Goal: Task Accomplishment & Management: Complete application form

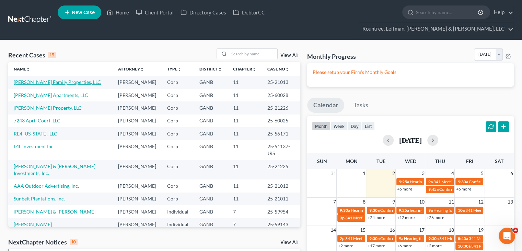
click at [57, 79] on link "[PERSON_NAME] Family Properties, LLC" at bounding box center [57, 82] width 87 height 6
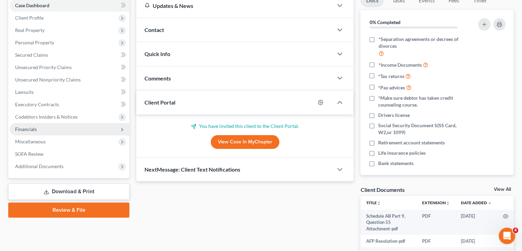
scroll to position [103, 0]
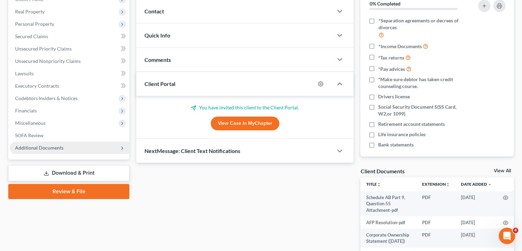
click at [45, 141] on span "Additional Documents" at bounding box center [70, 147] width 120 height 12
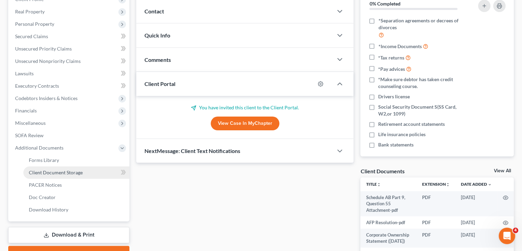
click at [58, 169] on span "Client Document Storage" at bounding box center [56, 172] width 54 height 6
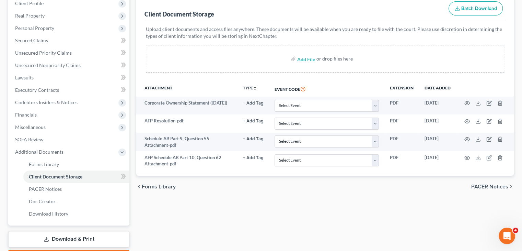
scroll to position [126, 0]
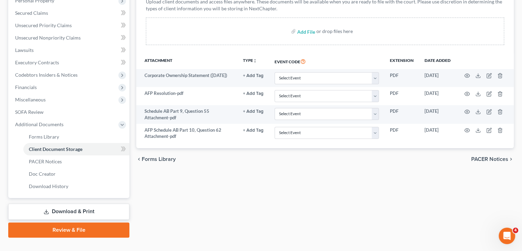
click at [78, 203] on link "Download & Print" at bounding box center [68, 211] width 121 height 16
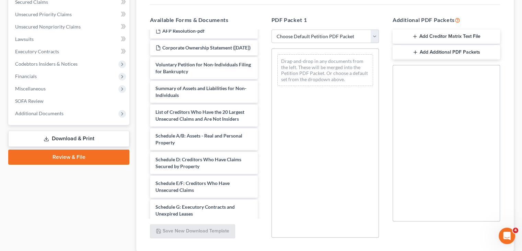
scroll to position [56, 0]
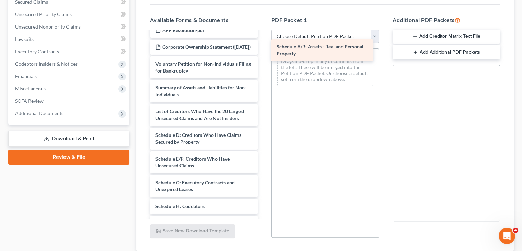
drag, startPoint x: 204, startPoint y: 134, endPoint x: 325, endPoint y: 51, distance: 146.3
click at [263, 51] on div "Schedule A/B: Assets - Real and Personal Property AFP Schedule AB Part 10, Ques…" at bounding box center [203, 151] width 118 height 353
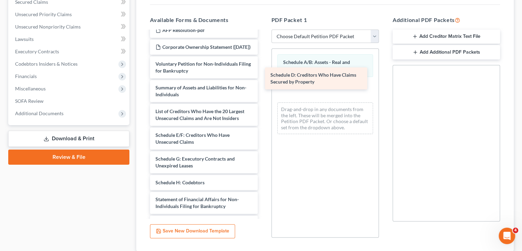
drag, startPoint x: 155, startPoint y: 136, endPoint x: 271, endPoint y: 81, distance: 128.6
click at [263, 81] on div "Schedule D: Creditors Who Have Claims Secured by Property AFP Schedule AB Part …" at bounding box center [203, 139] width 118 height 329
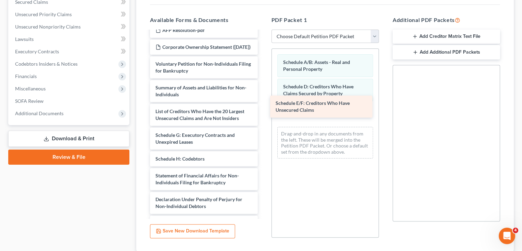
drag, startPoint x: 179, startPoint y: 127, endPoint x: 299, endPoint y: 97, distance: 124.2
click at [263, 97] on div "Schedule E/F: Creditors Who Have Unsecured Claims AFP Schedule AB Part 10, Ques…" at bounding box center [203, 127] width 118 height 305
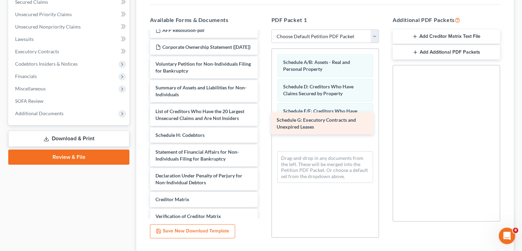
drag, startPoint x: 176, startPoint y: 131, endPoint x: 297, endPoint y: 123, distance: 121.5
click at [263, 123] on div "Schedule G: Executory Contracts and Unexpired Leases AFP Schedule AB Part 10, Q…" at bounding box center [203, 116] width 118 height 282
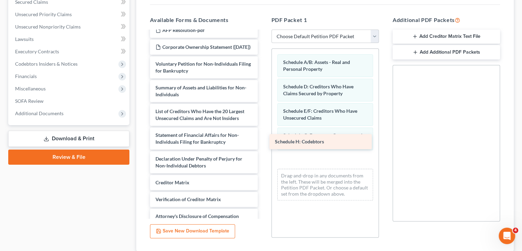
drag, startPoint x: 192, startPoint y: 132, endPoint x: 312, endPoint y: 144, distance: 120.5
click at [263, 144] on div "Schedule H: Codebtors AFP Schedule AB Part 10, Question 62 Attachment-pdf Sched…" at bounding box center [203, 107] width 118 height 265
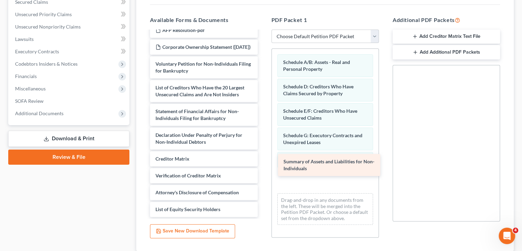
drag, startPoint x: 190, startPoint y: 81, endPoint x: 318, endPoint y: 161, distance: 150.9
click at [263, 161] on div "Summary of Assets and Liabilities for Non-Individuals AFP Schedule AB Part 10, …" at bounding box center [203, 95] width 118 height 241
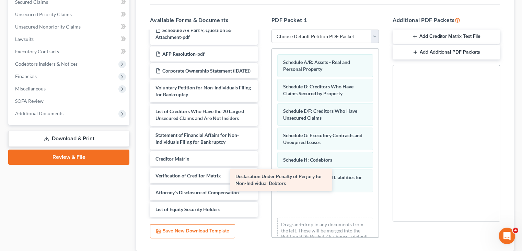
scroll to position [39, 0]
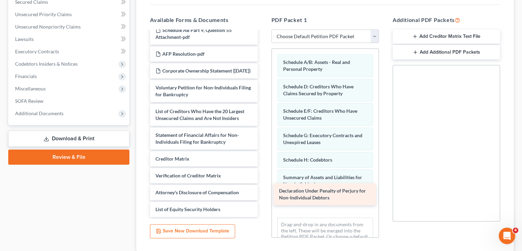
drag, startPoint x: 195, startPoint y: 132, endPoint x: 313, endPoint y: 198, distance: 135.0
click at [263, 198] on div "Declaration Under Penalty of Perjury for Non-Individual Debtors AFP Schedule AB…" at bounding box center [203, 108] width 118 height 218
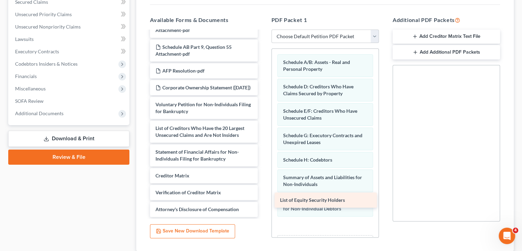
scroll to position [22, 0]
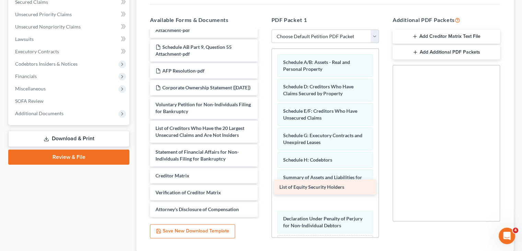
drag, startPoint x: 176, startPoint y: 195, endPoint x: 300, endPoint y: 186, distance: 124.3
click at [263, 186] on div "List of Equity Security Holders AFP Schedule AB Part 10, Question 62 Attachment…" at bounding box center [203, 116] width 118 height 201
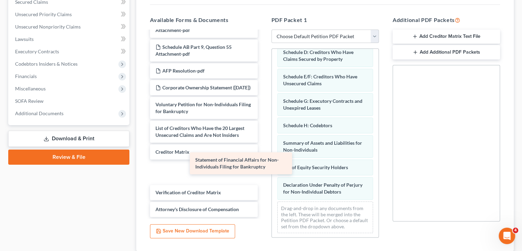
scroll to position [0, 0]
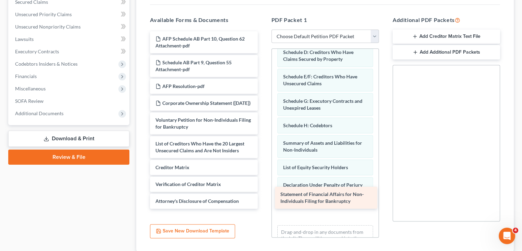
drag, startPoint x: 197, startPoint y: 147, endPoint x: 322, endPoint y: 201, distance: 136.1
click at [263, 201] on div "Statement of Financial Affairs for Non-Individuals Filing for Bankruptcy AFP Sc…" at bounding box center [203, 119] width 118 height 177
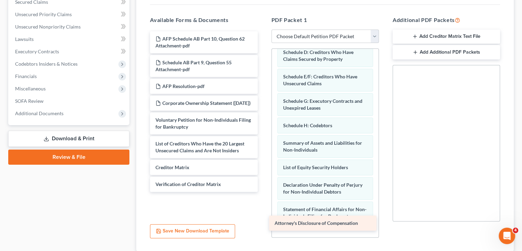
drag, startPoint x: 200, startPoint y: 197, endPoint x: 320, endPoint y: 225, distance: 122.7
click at [263, 192] on div "Attorney's Disclosure of Compensation AFP Schedule AB Part 10, Question 62 Atta…" at bounding box center [203, 111] width 118 height 160
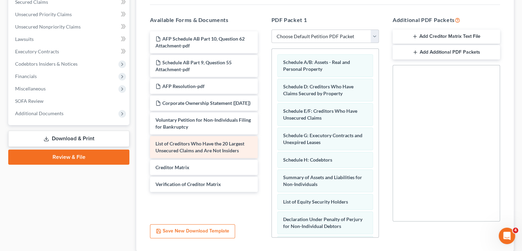
scroll to position [103, 0]
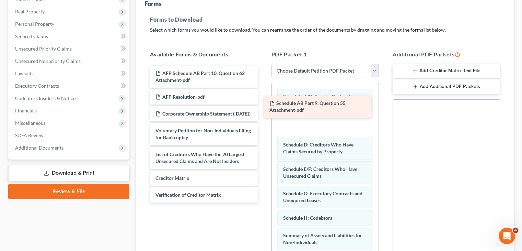
drag, startPoint x: 195, startPoint y: 88, endPoint x: 309, endPoint y: 107, distance: 115.6
click at [263, 107] on div "Schedule AB Part 9, Question 55 Attachment-pdf AFP Schedule AB Part 10, Questio…" at bounding box center [203, 134] width 118 height 137
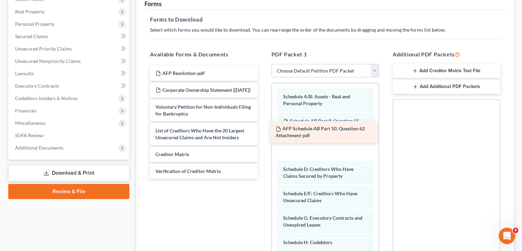
drag, startPoint x: 212, startPoint y: 62, endPoint x: 332, endPoint y: 130, distance: 138.2
click at [263, 130] on div "AFP Schedule AB Part 10, Question 62 Attachment-pdf AFP Schedule AB Part 10, Qu…" at bounding box center [203, 122] width 118 height 113
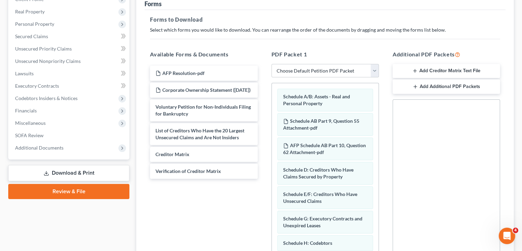
scroll to position [173, 0]
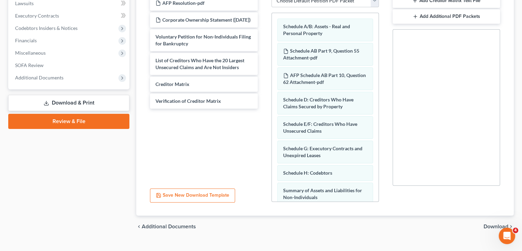
click at [495, 215] on div "chevron_left Additional Documents Download chevron_right" at bounding box center [325, 226] width 378 height 22
click at [496, 223] on span "Download" at bounding box center [496, 225] width 25 height 5
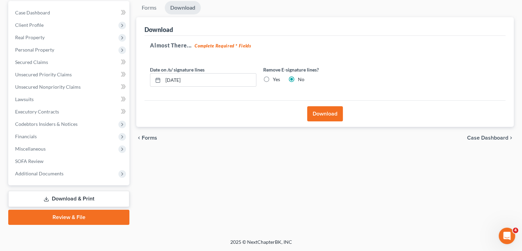
scroll to position [65, 0]
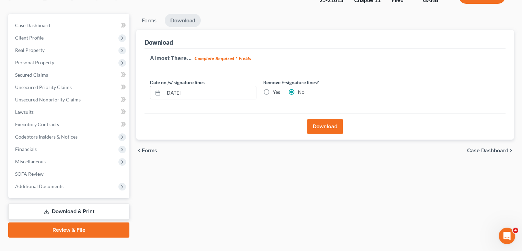
click at [330, 119] on button "Download" at bounding box center [325, 126] width 36 height 15
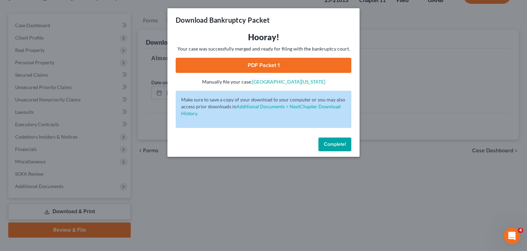
click at [260, 63] on link "PDF Packet 1" at bounding box center [264, 65] width 176 height 15
click at [332, 143] on span "Complete!" at bounding box center [335, 144] width 22 height 6
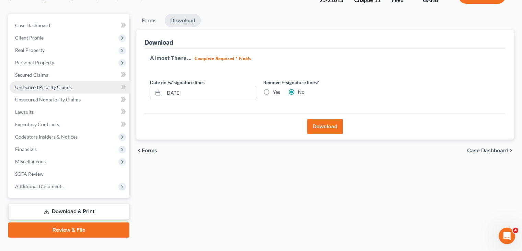
scroll to position [0, 0]
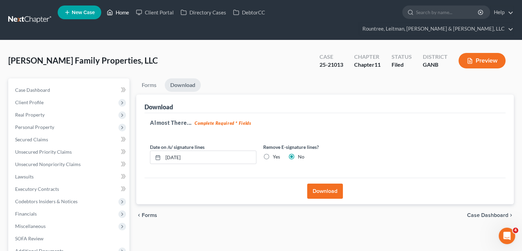
click at [115, 13] on link "Home" at bounding box center [117, 12] width 29 height 12
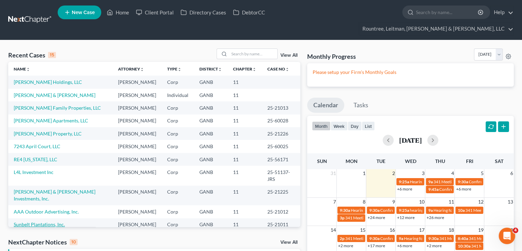
click at [48, 221] on link "Sunbelt Plantations, Inc." at bounding box center [39, 224] width 51 height 6
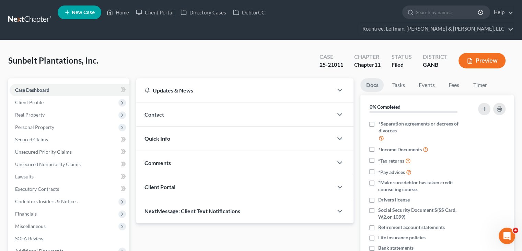
click at [142, 48] on div "Sunbelt Plantations, Inc. Upgraded Case 25-21011 Chapter Chapter 11 Status File…" at bounding box center [261, 63] width 506 height 30
click at [34, 99] on span "Client Profile" at bounding box center [29, 102] width 28 height 6
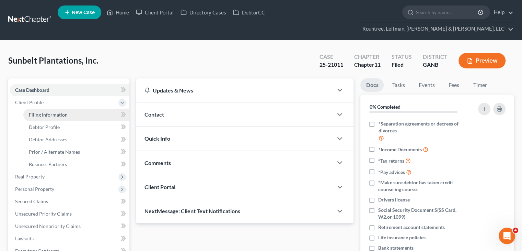
click at [41, 112] on span "Filing Information" at bounding box center [48, 115] width 39 height 6
select select "3"
select select "1"
select select "19"
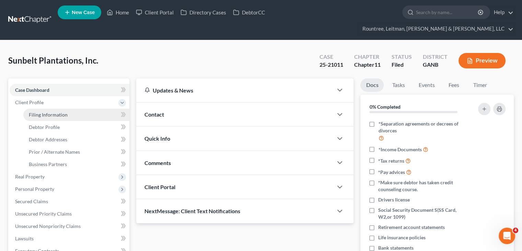
select select "3"
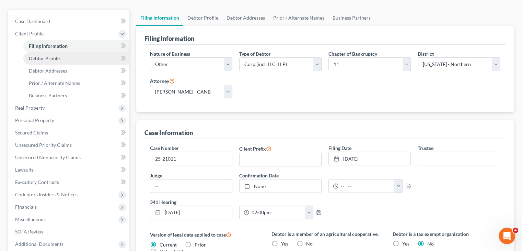
click at [37, 55] on span "Debtor Profile" at bounding box center [44, 58] width 31 height 6
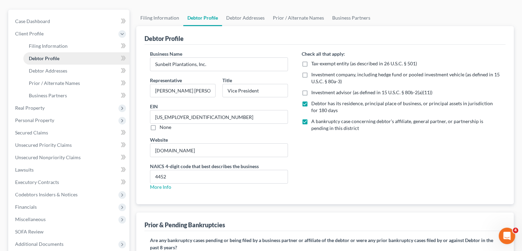
radio input "true"
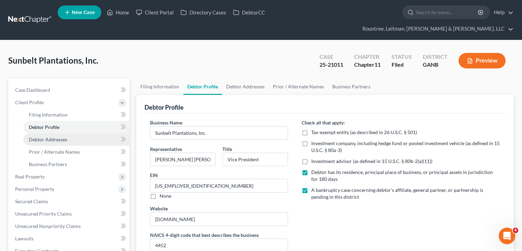
click at [45, 136] on span "Debtor Addresses" at bounding box center [48, 139] width 38 height 6
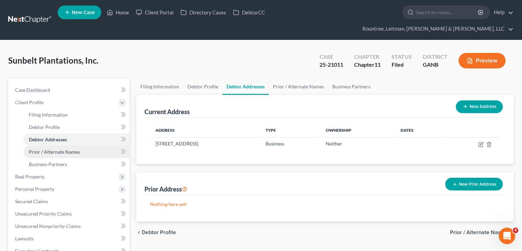
click at [62, 149] on span "Prior / Alternate Names" at bounding box center [54, 152] width 51 height 6
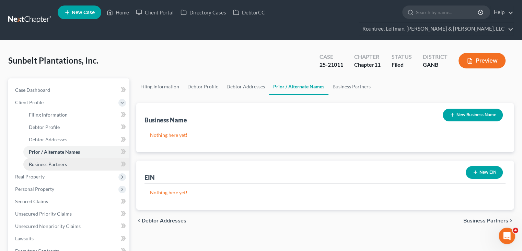
click at [58, 161] on span "Business Partners" at bounding box center [48, 164] width 38 height 6
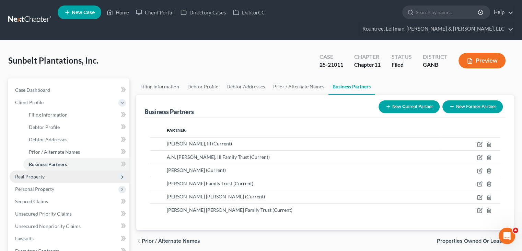
click at [26, 173] on span "Real Property" at bounding box center [30, 176] width 30 height 6
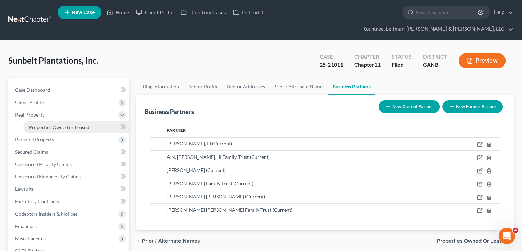
click at [53, 124] on span "Properties Owned or Leased" at bounding box center [59, 127] width 60 height 6
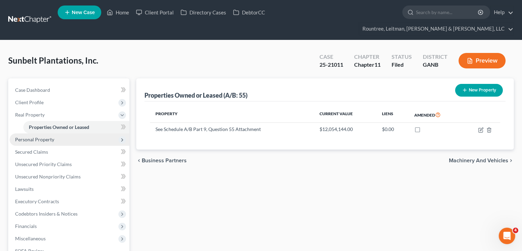
click at [46, 136] on span "Personal Property" at bounding box center [34, 139] width 39 height 6
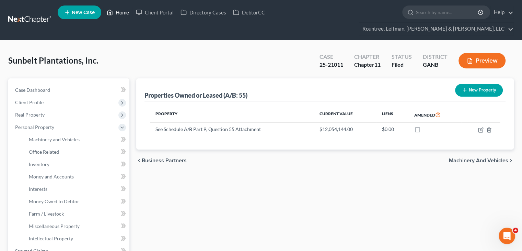
click at [121, 14] on link "Home" at bounding box center [117, 12] width 29 height 12
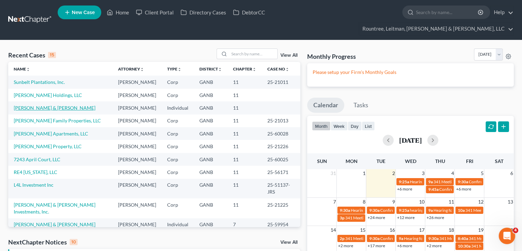
click at [45, 105] on link "[PERSON_NAME] & [PERSON_NAME]" at bounding box center [55, 108] width 82 height 6
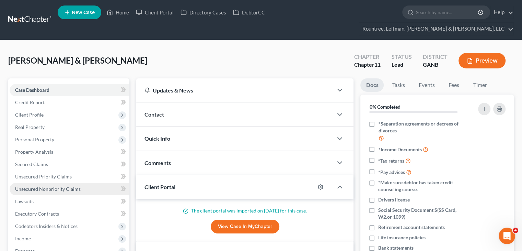
click at [50, 186] on span "Unsecured Nonpriority Claims" at bounding box center [48, 189] width 66 height 6
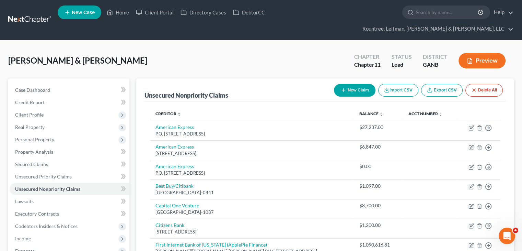
click at [351, 84] on button "New Claim" at bounding box center [355, 90] width 42 height 13
select select "2"
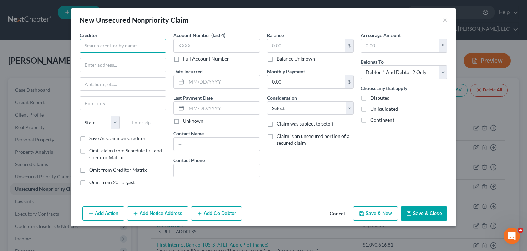
click at [118, 46] on input "text" at bounding box center [123, 46] width 87 height 14
type input "[PERSON_NAME] [PERSON_NAME]"
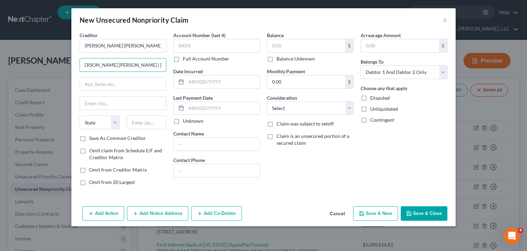
scroll to position [0, 12]
type input "c/[PERSON_NAME] [PERSON_NAME] | [PERSON_NAME] & [PERSON_NAME], PC"
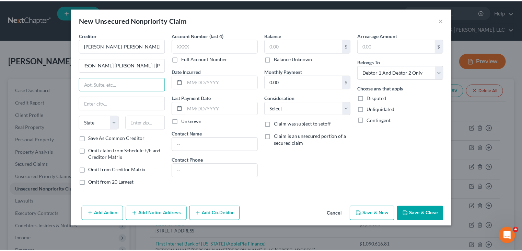
scroll to position [0, 0]
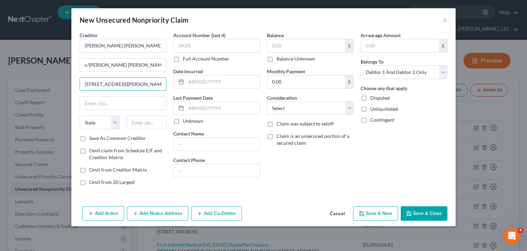
type input "[STREET_ADDRESS][PERSON_NAME]"
type input "20815"
type input "Chevy Chase"
select select "21"
click at [89, 136] on label "Save As Common Creditor" at bounding box center [117, 138] width 57 height 7
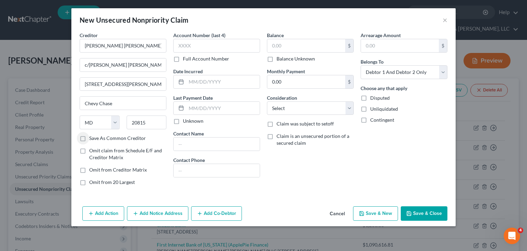
click at [92, 136] on input "Save As Common Creditor" at bounding box center [94, 137] width 4 height 4
checkbox input "true"
click at [300, 43] on input "text" at bounding box center [306, 45] width 78 height 13
type input "51,000"
click at [293, 106] on select "Select Cable / Satellite Services Collection Agency Credit Card Debt Debt Couns…" at bounding box center [310, 108] width 87 height 14
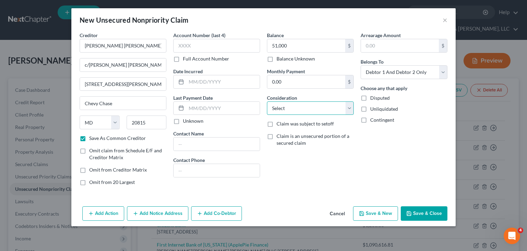
select select "14"
click at [267, 101] on select "Select Cable / Satellite Services Collection Agency Credit Card Debt Debt Couns…" at bounding box center [310, 108] width 87 height 14
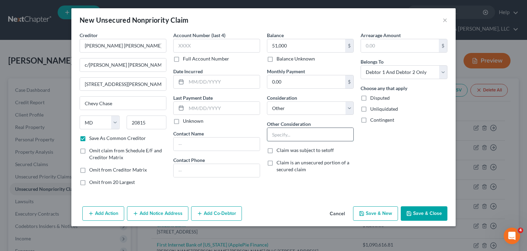
click at [316, 135] on input "text" at bounding box center [310, 134] width 86 height 13
type input "Park Potomac Landlord"
click at [372, 215] on button "Save & New" at bounding box center [375, 213] width 45 height 14
checkbox input "false"
select select "2"
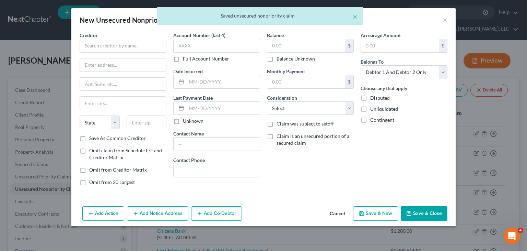
click at [343, 212] on button "Cancel" at bounding box center [337, 214] width 26 height 14
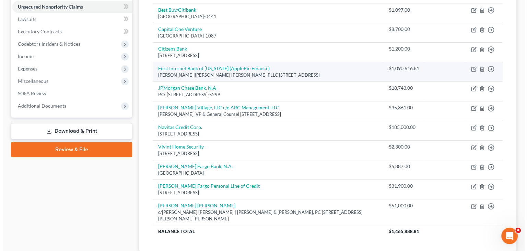
scroll to position [205, 0]
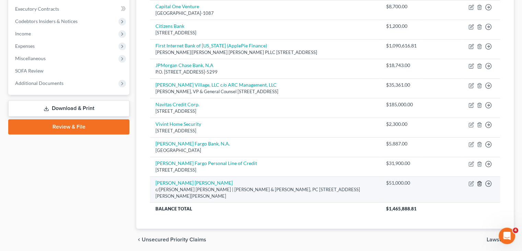
click at [481, 181] on icon "button" at bounding box center [479, 183] width 3 height 4
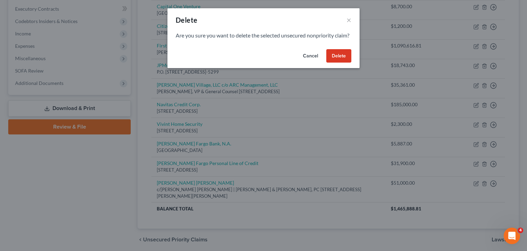
click at [346, 63] on button "Delete" at bounding box center [338, 56] width 25 height 14
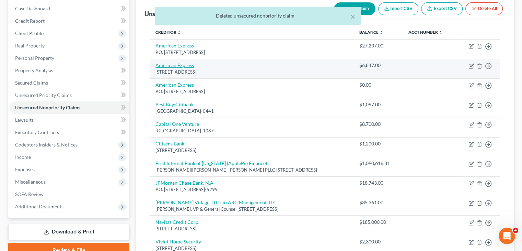
scroll to position [0, 0]
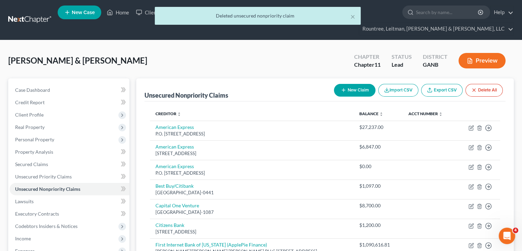
click at [125, 13] on div "× Deleted unsecured nonpriority claim" at bounding box center [258, 17] width 522 height 21
drag, startPoint x: 354, startPoint y: 17, endPoint x: 316, endPoint y: 16, distance: 37.8
click at [354, 16] on button "×" at bounding box center [352, 16] width 5 height 8
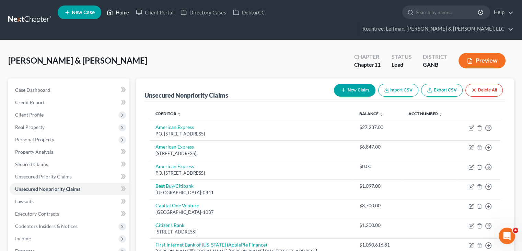
click at [123, 13] on link "Home" at bounding box center [117, 12] width 29 height 12
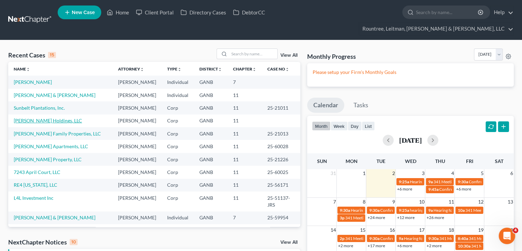
click at [40, 117] on link "[PERSON_NAME] Holdings, LLC" at bounding box center [48, 120] width 68 height 6
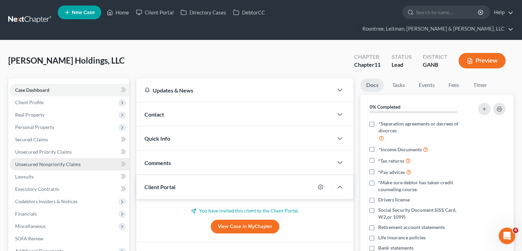
click at [30, 161] on span "Unsecured Nonpriority Claims" at bounding box center [48, 164] width 66 height 6
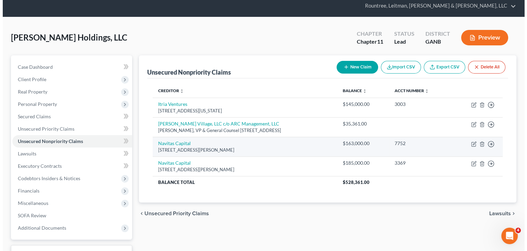
scroll to position [34, 0]
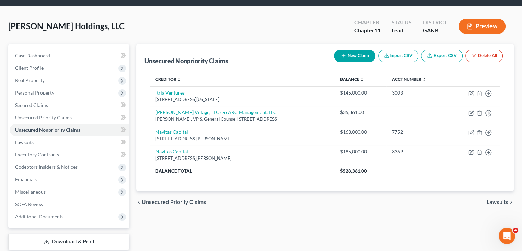
click at [354, 49] on button "New Claim" at bounding box center [355, 55] width 42 height 13
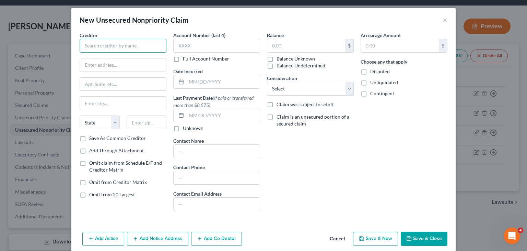
click at [124, 50] on input "text" at bounding box center [123, 46] width 87 height 14
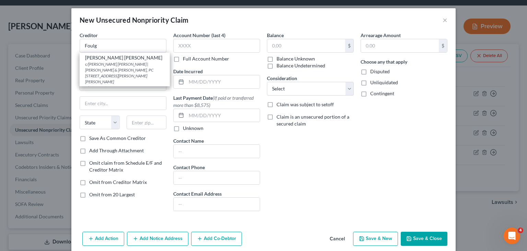
click at [116, 66] on div "c/[PERSON_NAME] [PERSON_NAME] | [PERSON_NAME] & [PERSON_NAME], PC [STREET_ADDRE…" at bounding box center [124, 73] width 79 height 24
type input "[PERSON_NAME] [PERSON_NAME]"
type input "c/[PERSON_NAME] [PERSON_NAME] | [PERSON_NAME] & [PERSON_NAME], PC"
type input "[STREET_ADDRESS][PERSON_NAME]"
type input "Chevy Chase"
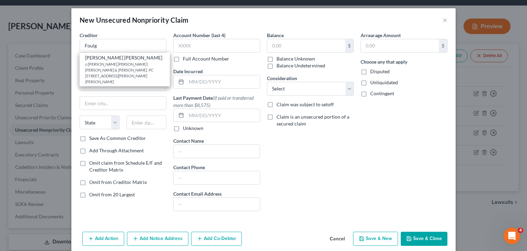
select select "21"
type input "20815"
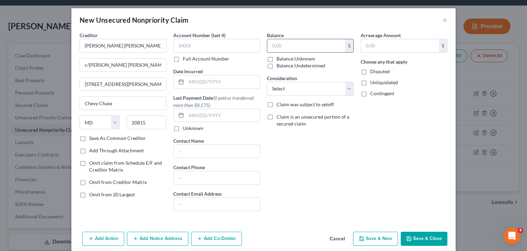
drag, startPoint x: 282, startPoint y: 46, endPoint x: 344, endPoint y: 47, distance: 62.1
click at [282, 46] on input "text" at bounding box center [306, 45] width 78 height 13
type input "51,000"
click at [292, 94] on select "Select Cable / Satellite Services Collection Agency Credit Card Debt Debt Couns…" at bounding box center [310, 89] width 87 height 14
select select "11"
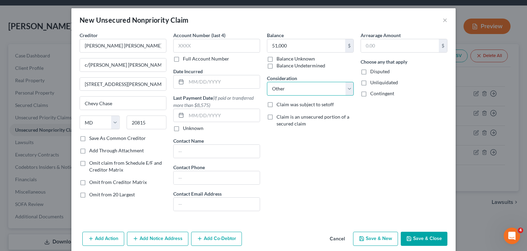
click at [267, 82] on select "Select Cable / Satellite Services Collection Agency Credit Card Debt Debt Couns…" at bounding box center [310, 89] width 87 height 14
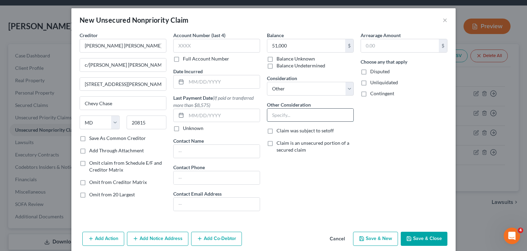
click at [305, 110] on input "text" at bounding box center [310, 114] width 86 height 13
type input "Park Potomac Landlord"
click at [393, 44] on input "text" at bounding box center [400, 45] width 78 height 13
type input "51,000"
click at [370, 71] on label "Disputed" at bounding box center [380, 71] width 20 height 7
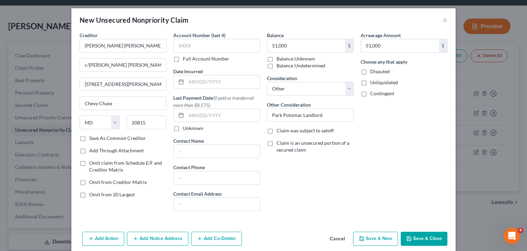
click at [373, 71] on input "Disputed" at bounding box center [375, 70] width 4 height 4
checkbox input "true"
click at [212, 236] on button "Add Co-Debtor" at bounding box center [216, 238] width 51 height 14
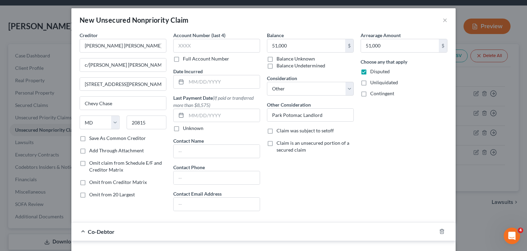
scroll to position [137, 0]
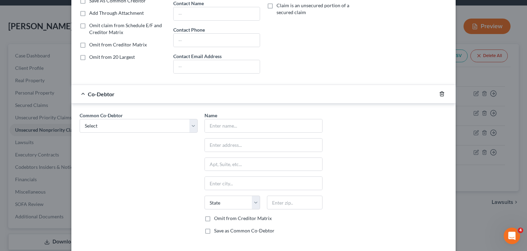
click at [442, 94] on line "button" at bounding box center [442, 94] width 0 height 1
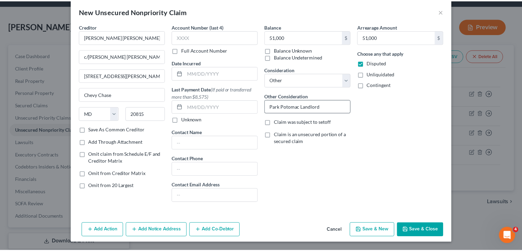
scroll to position [8, 0]
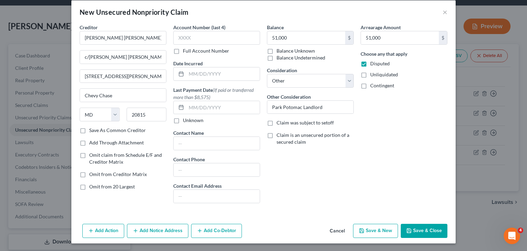
click at [427, 228] on button "Save & Close" at bounding box center [424, 230] width 47 height 14
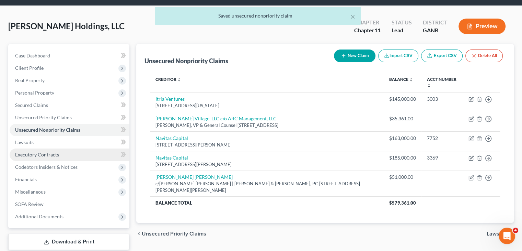
click at [33, 151] on span "Executory Contracts" at bounding box center [37, 154] width 44 height 6
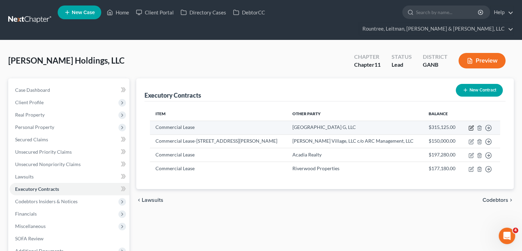
click at [474, 125] on icon "button" at bounding box center [470, 127] width 5 height 5
select select "2"
select select "21"
select select "0"
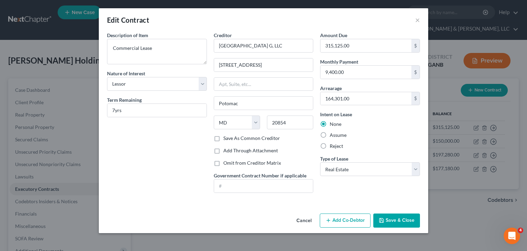
click at [308, 218] on button "Cancel" at bounding box center [304, 221] width 26 height 14
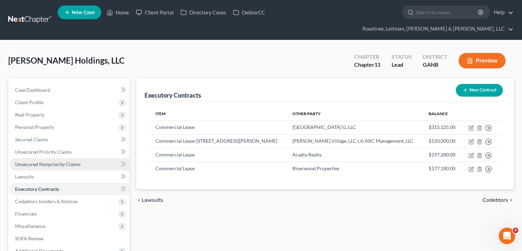
drag, startPoint x: 43, startPoint y: 154, endPoint x: 50, endPoint y: 153, distance: 7.1
click at [43, 158] on link "Unsecured Nonpriority Claims" at bounding box center [70, 164] width 120 height 12
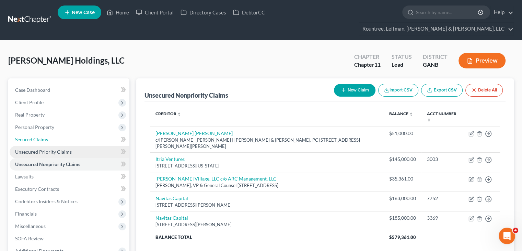
drag, startPoint x: 27, startPoint y: 127, endPoint x: 32, endPoint y: 138, distance: 12.0
click at [27, 136] on span "Secured Claims" at bounding box center [31, 139] width 33 height 6
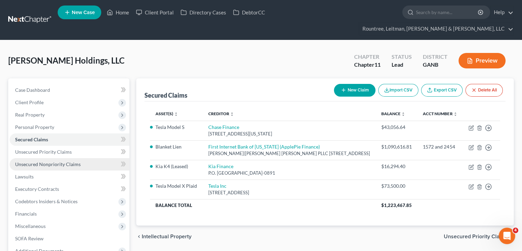
click at [37, 161] on span "Unsecured Nonpriority Claims" at bounding box center [48, 164] width 66 height 6
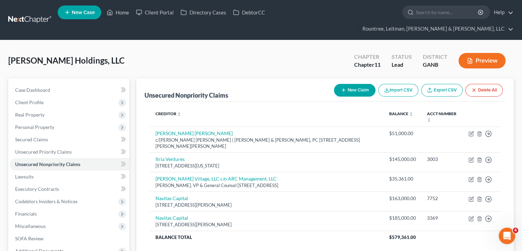
click at [359, 84] on button "New Claim" at bounding box center [355, 90] width 42 height 13
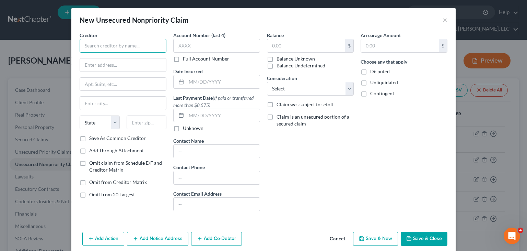
click at [121, 45] on input "text" at bounding box center [123, 46] width 87 height 14
type input "ARC Realty"
click at [139, 63] on input "text" at bounding box center [123, 64] width 86 height 13
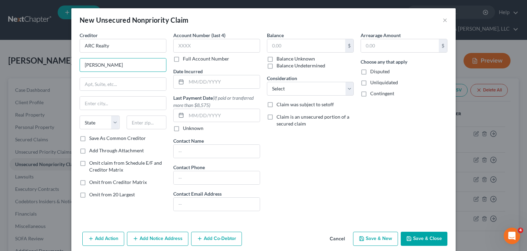
type input "[PERSON_NAME], VP & General Counsel"
click at [149, 82] on input "text" at bounding box center [123, 84] width 86 height 13
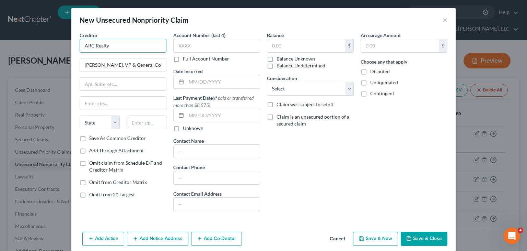
click at [115, 46] on input "ARC Realty" at bounding box center [123, 46] width 87 height 14
type input "ARC Realty | ARC Management LLC"
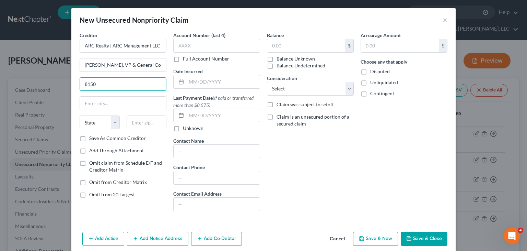
type input "[STREET_ADDRESS]"
click at [147, 120] on input "text" at bounding box center [147, 122] width 40 height 14
type input "22182"
type input "[GEOGRAPHIC_DATA]"
select select "48"
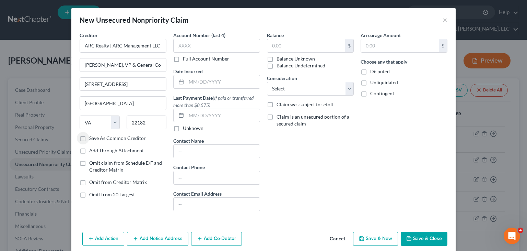
click at [89, 137] on label "Save As Common Creditor" at bounding box center [117, 138] width 57 height 7
click at [92, 137] on input "Save As Common Creditor" at bounding box center [94, 137] width 4 height 4
checkbox input "true"
click at [294, 46] on input "text" at bounding box center [306, 45] width 78 height 13
type input "17,865.00"
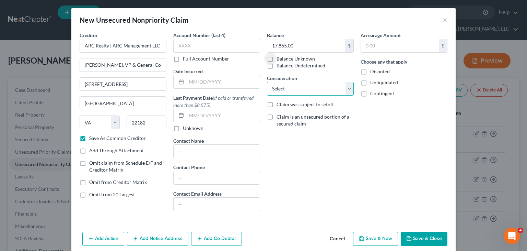
click at [300, 87] on select "Select Cable / Satellite Services Collection Agency Credit Card Debt Debt Couns…" at bounding box center [310, 89] width 87 height 14
select select "11"
click at [267, 82] on select "Select Cable / Satellite Services Collection Agency Credit Card Debt Debt Couns…" at bounding box center [310, 89] width 87 height 14
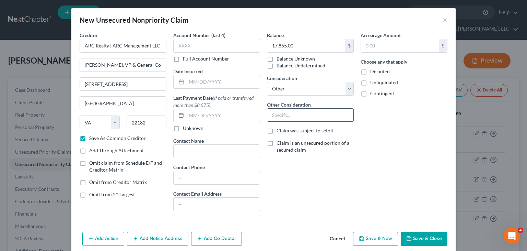
click at [301, 115] on input "text" at bounding box center [310, 114] width 86 height 13
type input "[PERSON_NAME] Village Landlord"
click at [370, 73] on label "Disputed" at bounding box center [380, 71] width 20 height 7
click at [373, 72] on input "Disputed" at bounding box center [375, 70] width 4 height 4
checkbox input "true"
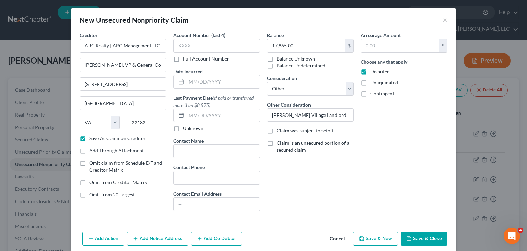
drag, startPoint x: 418, startPoint y: 238, endPoint x: 365, endPoint y: 201, distance: 64.6
click at [418, 238] on button "Save & Close" at bounding box center [424, 238] width 47 height 14
checkbox input "false"
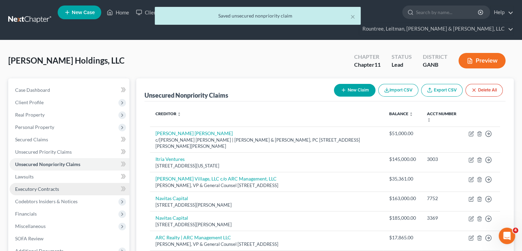
click at [43, 186] on span "Executory Contracts" at bounding box center [37, 189] width 44 height 6
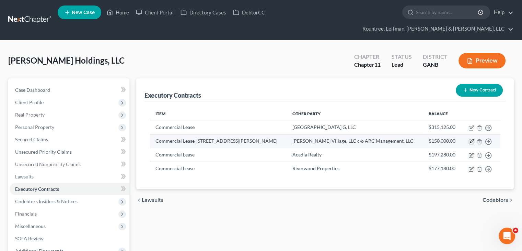
click at [474, 139] on icon "button" at bounding box center [470, 141] width 5 height 5
select select "2"
select select "48"
select select "0"
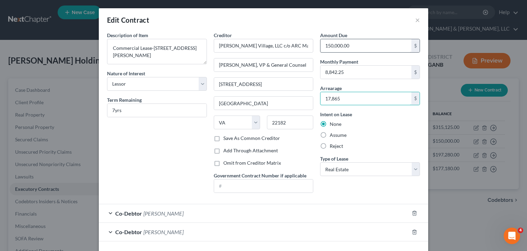
type input "17,865"
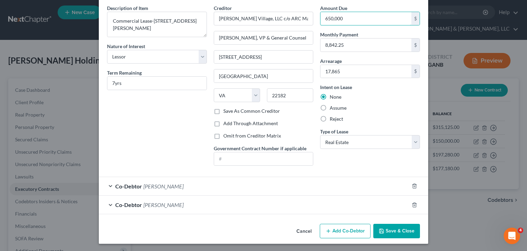
type input "650,000"
click at [388, 226] on button "Save & Close" at bounding box center [396, 230] width 47 height 14
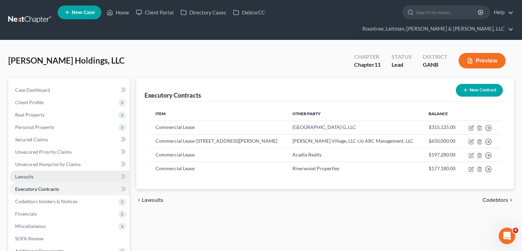
click at [29, 173] on span "Lawsuits" at bounding box center [24, 176] width 19 height 6
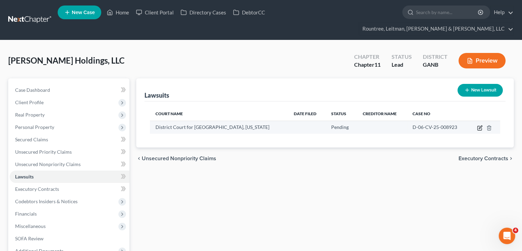
click at [478, 125] on icon "button" at bounding box center [479, 127] width 5 height 5
select select "0"
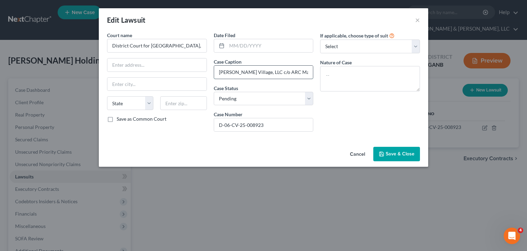
click at [273, 70] on input "[PERSON_NAME] Village, LLC c/o ARC Management, LLC [PERSON_NAME] Holdings, LLC,…" at bounding box center [263, 72] width 99 height 13
click at [409, 154] on span "Save & Close" at bounding box center [400, 154] width 29 height 6
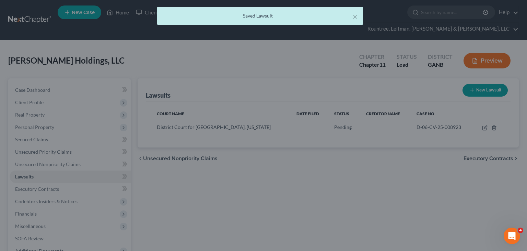
scroll to position [0, 0]
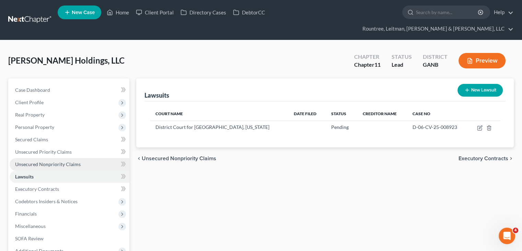
click at [48, 161] on span "Unsecured Nonpriority Claims" at bounding box center [48, 164] width 66 height 6
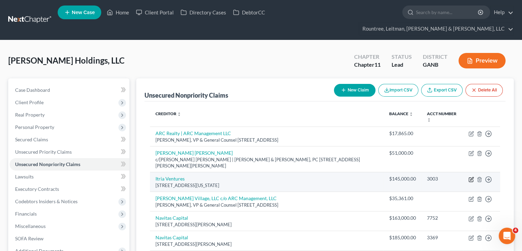
click at [471, 176] on icon "button" at bounding box center [470, 178] width 5 height 5
select select "35"
select select "17"
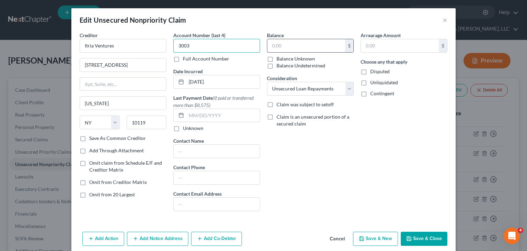
type input "3003"
click at [320, 44] on input "text" at bounding box center [306, 45] width 78 height 13
type input "185,790.19"
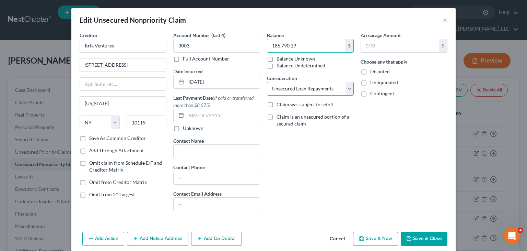
click at [347, 89] on select "Select Cable / Satellite Services Collection Agency Credit Card Debt Debt Couns…" at bounding box center [310, 89] width 87 height 14
select select "8"
click at [267, 82] on select "Select Cable / Satellite Services Collection Agency Credit Card Debt Debt Couns…" at bounding box center [310, 89] width 87 height 14
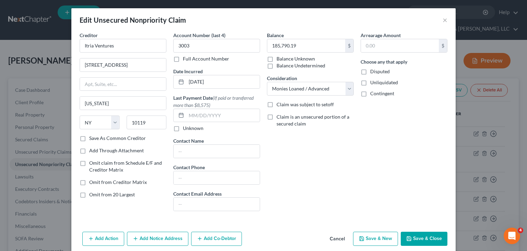
click at [370, 72] on label "Disputed" at bounding box center [380, 71] width 20 height 7
click at [373, 72] on input "Disputed" at bounding box center [375, 70] width 4 height 4
checkbox input "true"
click at [151, 233] on button "Add Notice Address" at bounding box center [157, 238] width 61 height 14
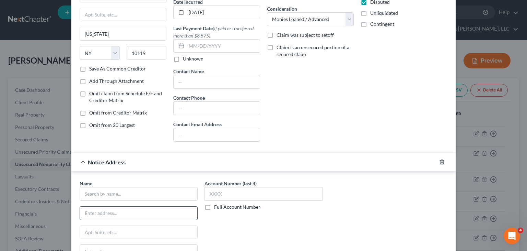
scroll to position [137, 0]
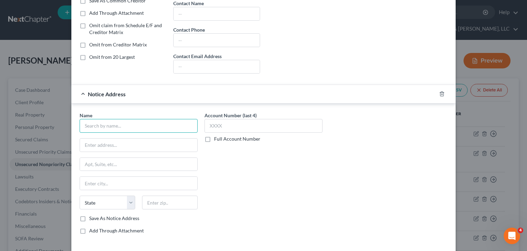
drag, startPoint x: 101, startPoint y: 123, endPoint x: 378, endPoint y: 165, distance: 280.2
click at [101, 123] on input "text" at bounding box center [139, 126] width 118 height 14
type input "[PERSON_NAME]"
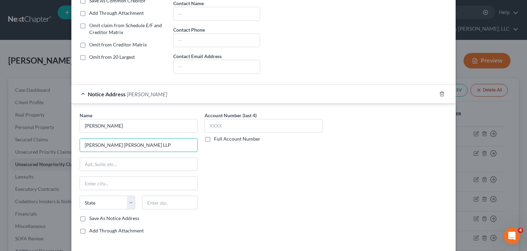
type input "[PERSON_NAME] [PERSON_NAME] LLP"
type input "[STREET_ADDRESS]"
type input "30309"
click at [306, 192] on div "Account Number (last 4) Full Account Number" at bounding box center [263, 176] width 125 height 128
type input "[GEOGRAPHIC_DATA]"
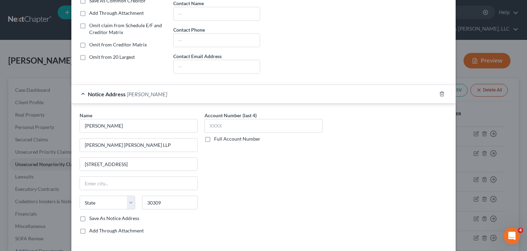
select select "10"
click at [89, 218] on label "Save As Notice Address" at bounding box center [114, 218] width 50 height 7
click at [92, 218] on input "Save As Notice Address" at bounding box center [94, 217] width 4 height 4
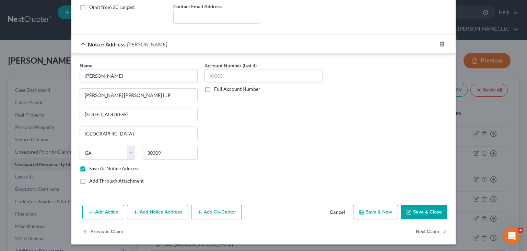
click at [412, 210] on button "Save & Close" at bounding box center [424, 212] width 47 height 14
checkbox input "false"
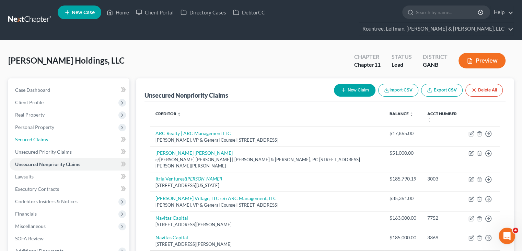
drag, startPoint x: 43, startPoint y: 127, endPoint x: 129, endPoint y: 127, distance: 86.5
click at [43, 136] on span "Secured Claims" at bounding box center [31, 139] width 33 height 6
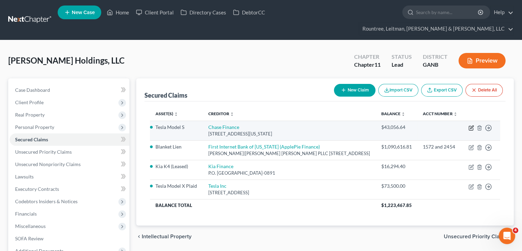
click at [469, 126] on icon "button" at bounding box center [471, 128] width 4 height 4
select select "19"
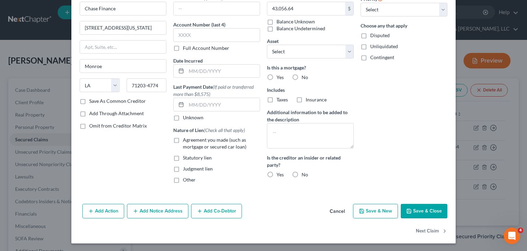
scroll to position [37, 0]
click at [210, 208] on button "Add Co-Debtor" at bounding box center [216, 210] width 51 height 14
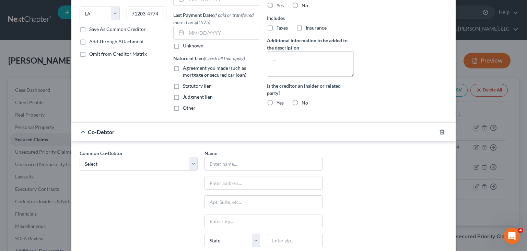
scroll to position [140, 0]
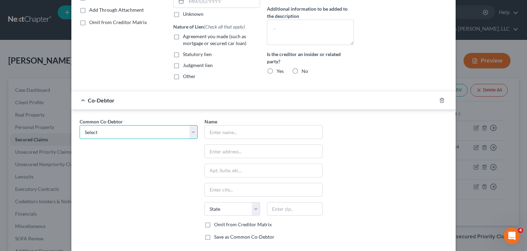
click at [190, 134] on select "Select [PERSON_NAME] [PERSON_NAME]" at bounding box center [139, 132] width 118 height 14
select select "0"
click at [80, 125] on select "Select [PERSON_NAME] [PERSON_NAME]" at bounding box center [139, 132] width 118 height 14
type input "[PERSON_NAME]"
type input "[STREET_ADDRESS]"
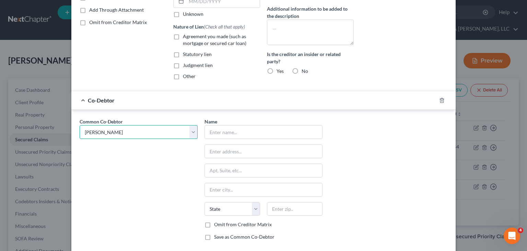
type input "[GEOGRAPHIC_DATA]"
select select "10"
type input "30349"
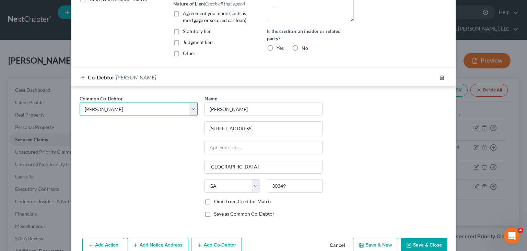
scroll to position [197, 0]
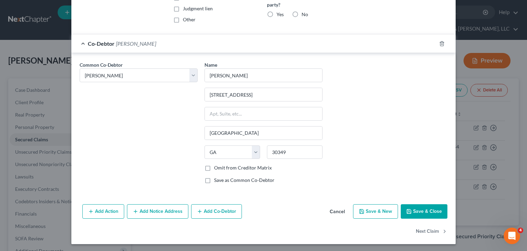
click at [422, 208] on button "Save & Close" at bounding box center [424, 211] width 47 height 14
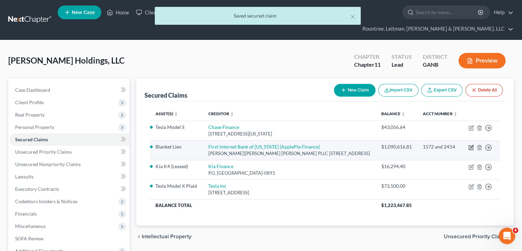
click at [471, 144] on icon "button" at bounding box center [470, 146] width 5 height 5
select select "23"
select select "0"
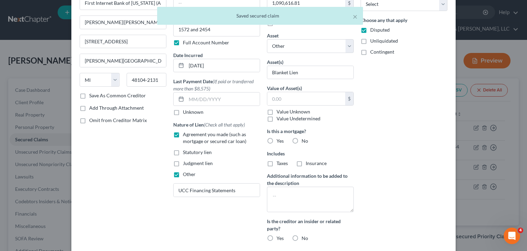
scroll to position [137, 0]
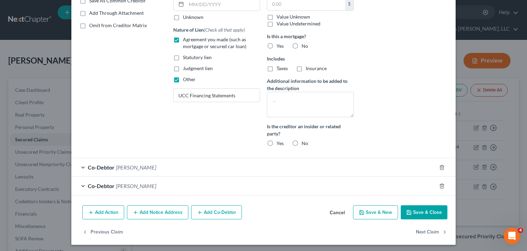
click at [422, 208] on button "Save & Close" at bounding box center [424, 212] width 47 height 14
select select
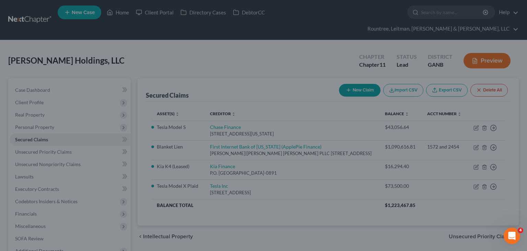
scroll to position [94, 0]
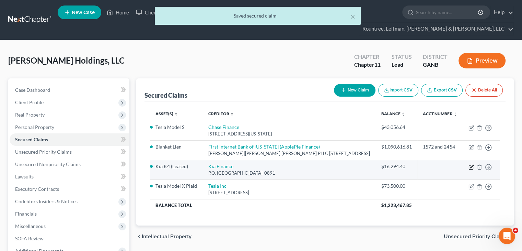
click at [469, 167] on icon "button" at bounding box center [470, 166] width 5 height 5
select select "45"
select select "7"
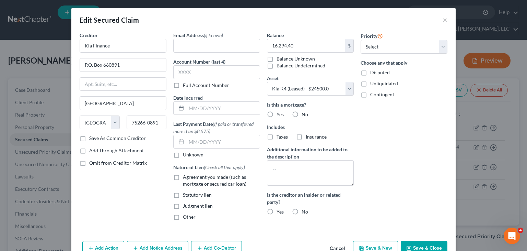
click at [183, 175] on label "Agreement you made (such as mortgage or secured car loan)" at bounding box center [221, 180] width 77 height 14
click at [186, 175] on input "Agreement you made (such as mortgage or secured car loan)" at bounding box center [188, 175] width 4 height 4
checkbox input "true"
click at [302, 113] on label "No" at bounding box center [305, 114] width 7 height 7
click at [304, 113] on input "No" at bounding box center [306, 113] width 4 height 4
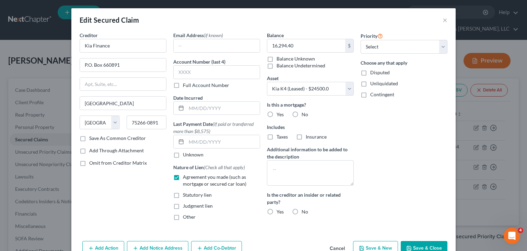
radio input "true"
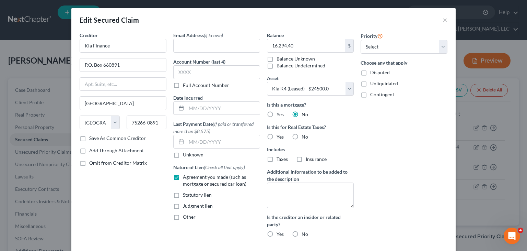
click at [302, 135] on label "No" at bounding box center [305, 136] width 7 height 7
click at [304, 135] on input "No" at bounding box center [306, 135] width 4 height 4
radio input "true"
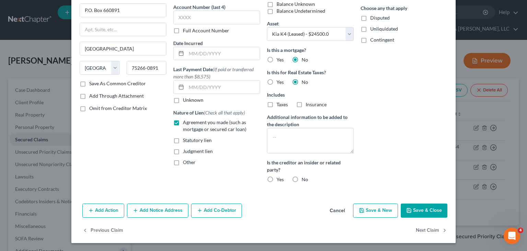
click at [212, 207] on button "Add Co-Debtor" at bounding box center [216, 210] width 51 height 14
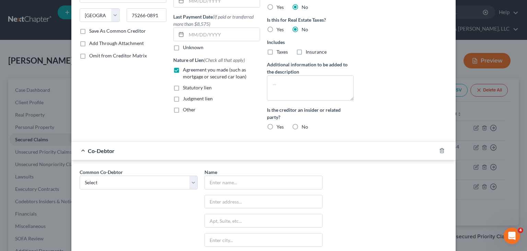
scroll to position [158, 0]
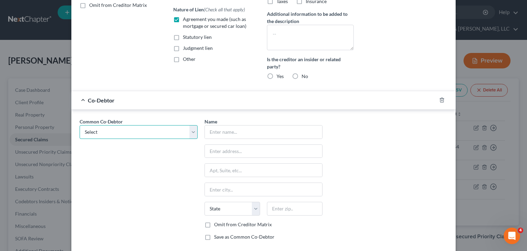
drag, startPoint x: 191, startPoint y: 130, endPoint x: 180, endPoint y: 136, distance: 12.3
click at [191, 130] on select "Select [PERSON_NAME] [PERSON_NAME]" at bounding box center [139, 132] width 118 height 14
select select "0"
click at [80, 125] on select "Select [PERSON_NAME] [PERSON_NAME]" at bounding box center [139, 132] width 118 height 14
type input "[PERSON_NAME]"
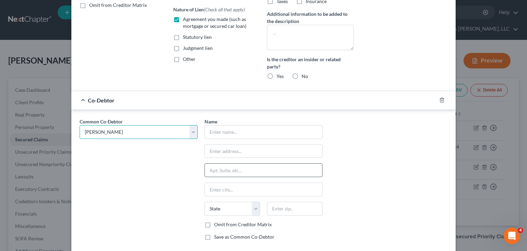
type input "[STREET_ADDRESS]"
type input "[GEOGRAPHIC_DATA]"
select select "10"
type input "30349"
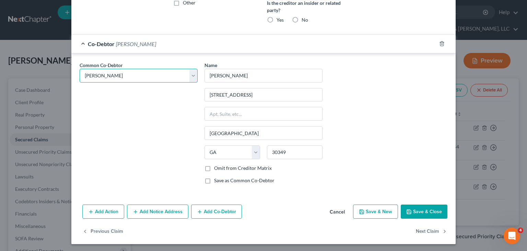
scroll to position [214, 0]
click at [419, 209] on button "Save & Close" at bounding box center [424, 211] width 47 height 14
select select
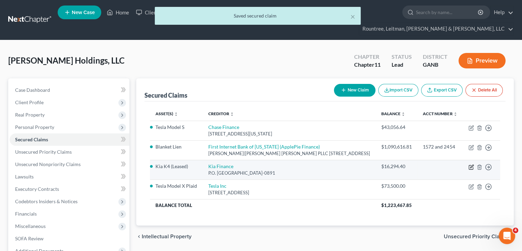
click at [470, 166] on icon "button" at bounding box center [470, 166] width 5 height 5
select select "45"
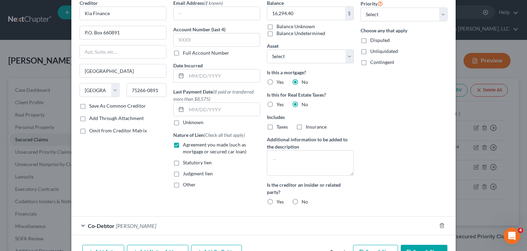
scroll to position [73, 0]
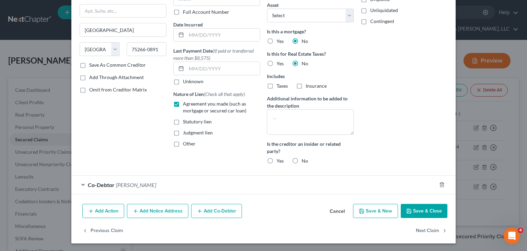
click at [153, 210] on button "Add Notice Address" at bounding box center [157, 211] width 61 height 14
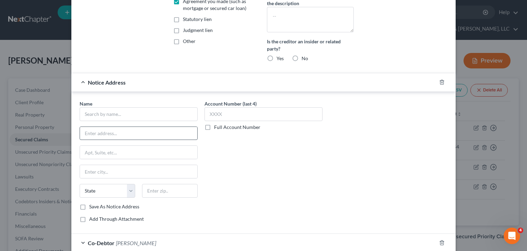
scroll to position [176, 0]
click at [109, 113] on input "text" at bounding box center [139, 113] width 118 height 14
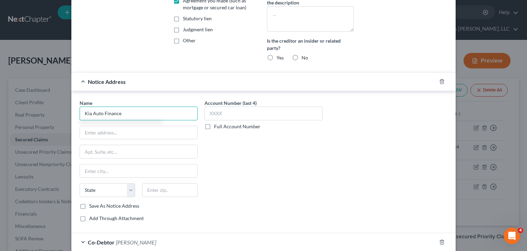
type input "Kia Auto Finance"
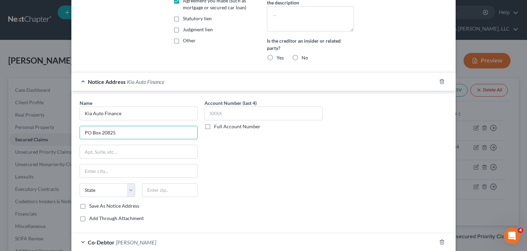
type input "PO Box 20825"
type input "92728"
type input "[GEOGRAPHIC_DATA]"
select select "4"
click at [89, 205] on label "Save As Notice Address" at bounding box center [114, 205] width 50 height 7
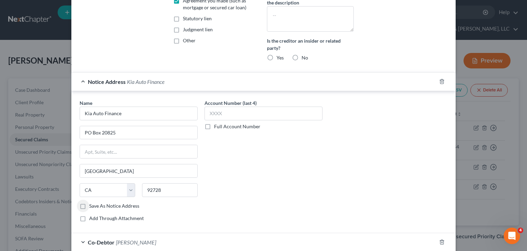
click at [92, 205] on input "Save As Notice Address" at bounding box center [94, 204] width 4 height 4
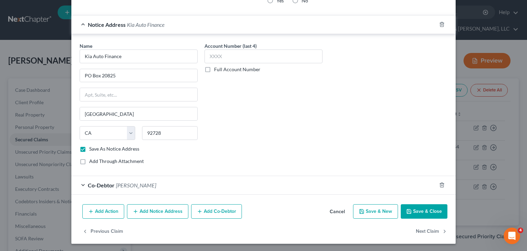
click at [425, 212] on button "Save & Close" at bounding box center [424, 211] width 47 height 14
checkbox input "false"
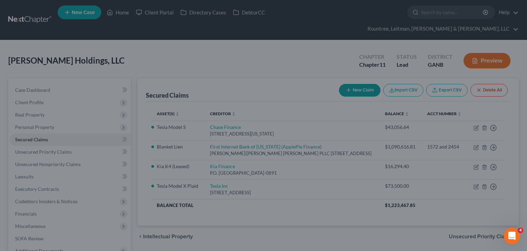
select select "7"
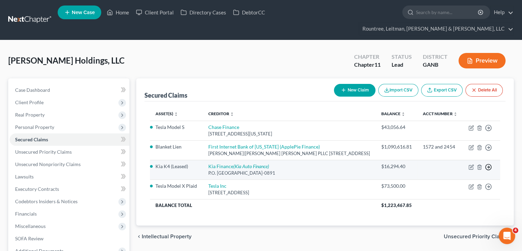
click at [490, 131] on icon "button" at bounding box center [488, 127] width 7 height 7
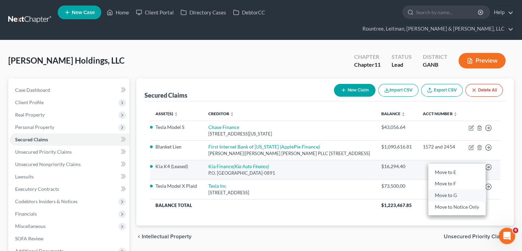
click at [447, 193] on link "Move to G" at bounding box center [456, 195] width 57 height 12
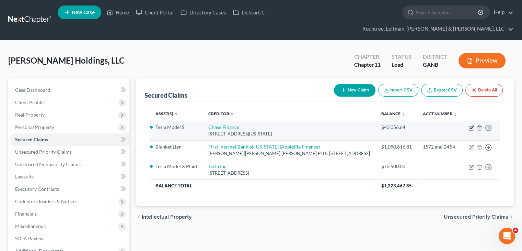
click at [472, 125] on icon "button" at bounding box center [471, 126] width 3 height 3
select select "19"
select select "6"
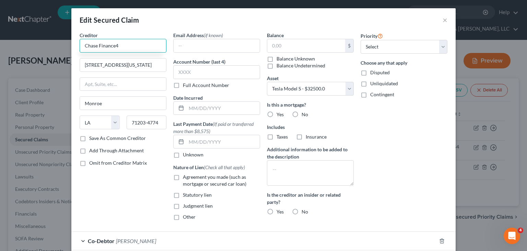
type input "Chase Finance"
click at [324, 46] on input "text" at bounding box center [306, 45] width 78 height 13
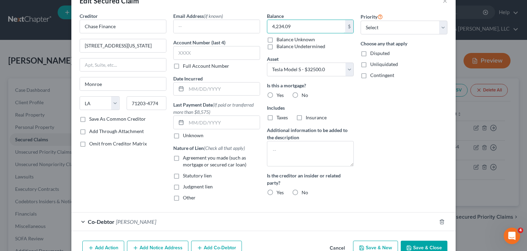
scroll to position [34, 0]
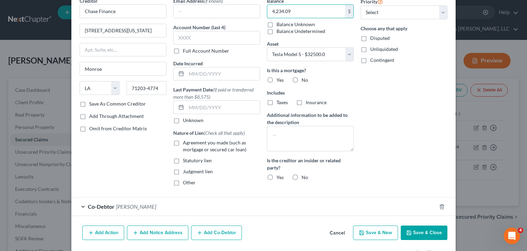
type input "4,234.09"
click at [302, 77] on label "No" at bounding box center [305, 80] width 7 height 7
click at [304, 77] on input "No" at bounding box center [306, 79] width 4 height 4
radio input "true"
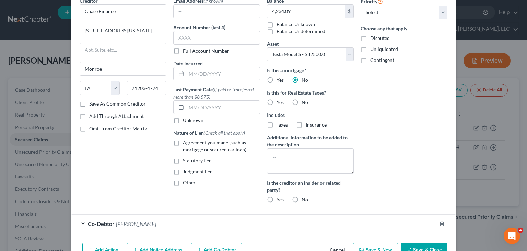
click at [302, 101] on label "No" at bounding box center [305, 102] width 7 height 7
click at [304, 101] on input "No" at bounding box center [306, 101] width 4 height 4
radio input "true"
click at [302, 199] on label "No" at bounding box center [305, 199] width 7 height 7
click at [304, 199] on input "No" at bounding box center [306, 198] width 4 height 4
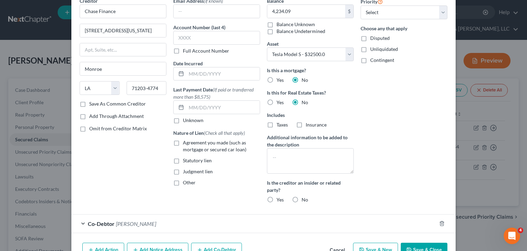
radio input "true"
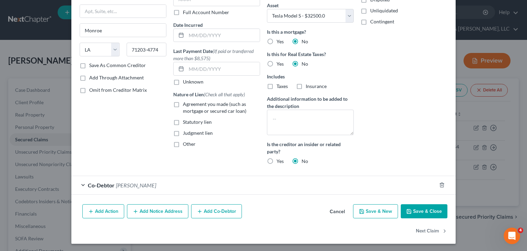
scroll to position [73, 0]
click at [183, 103] on label "Agreement you made (such as mortgage or secured car loan)" at bounding box center [221, 107] width 77 height 14
click at [186, 103] on input "Agreement you made (such as mortgage or secured car loan)" at bounding box center [188, 102] width 4 height 4
checkbox input "true"
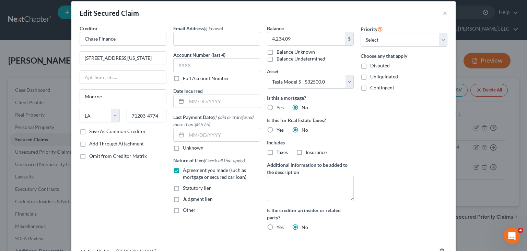
scroll to position [4, 0]
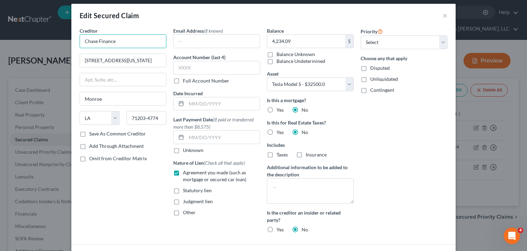
click at [95, 41] on input "Chase Finance" at bounding box center [123, 41] width 87 height 14
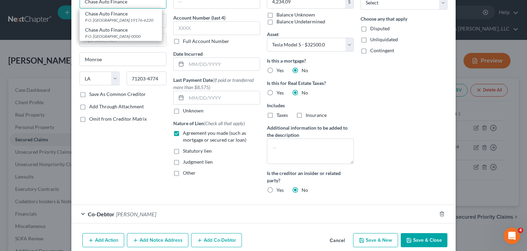
scroll to position [73, 0]
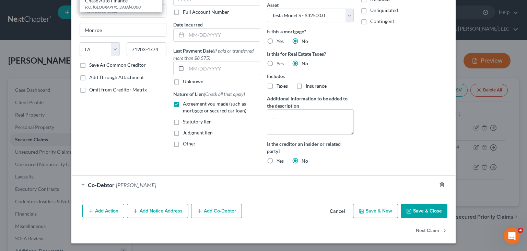
type input "Chase Auto Finance"
click at [424, 209] on button "Save & Close" at bounding box center [424, 211] width 47 height 14
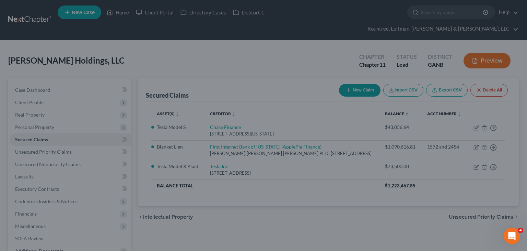
select select "6"
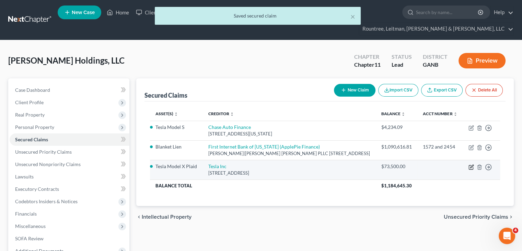
click at [472, 165] on icon "button" at bounding box center [470, 166] width 5 height 5
select select "10"
select select "5"
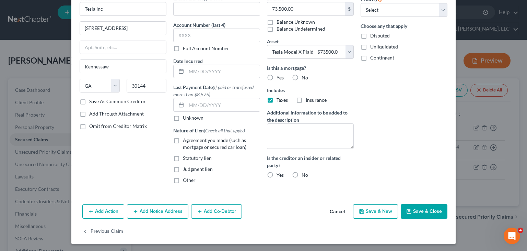
scroll to position [37, 0]
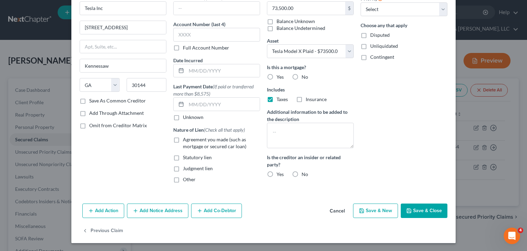
click at [229, 208] on button "Add Co-Debtor" at bounding box center [216, 210] width 51 height 14
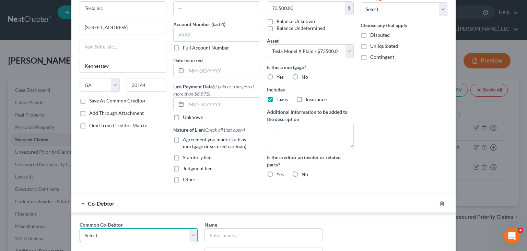
drag, startPoint x: 188, startPoint y: 235, endPoint x: 152, endPoint y: 232, distance: 35.9
click at [188, 235] on select "Select [PERSON_NAME] [PERSON_NAME]" at bounding box center [139, 235] width 118 height 14
select select "0"
click at [80, 228] on select "Select [PERSON_NAME] [PERSON_NAME]" at bounding box center [139, 235] width 118 height 14
type input "[PERSON_NAME]"
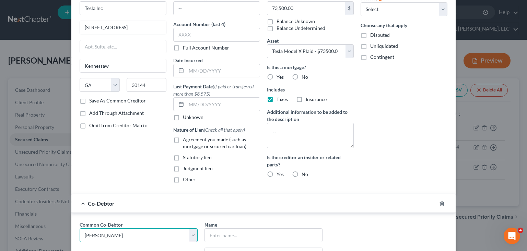
type input "[STREET_ADDRESS]"
type input "[GEOGRAPHIC_DATA]"
select select "10"
type input "30349"
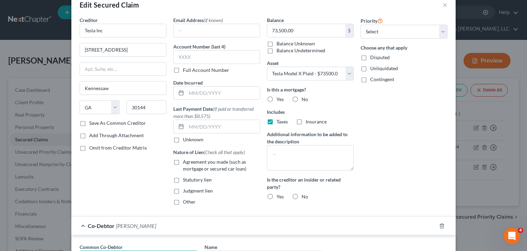
scroll to position [0, 0]
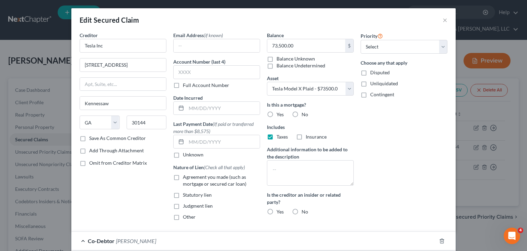
click at [183, 177] on label "Agreement you made (such as mortgage or secured car loan)" at bounding box center [221, 180] width 77 height 14
click at [186, 177] on input "Agreement you made (such as mortgage or secured car loan)" at bounding box center [188, 175] width 4 height 4
checkbox input "true"
click at [302, 112] on label "No" at bounding box center [305, 114] width 7 height 7
click at [304, 112] on input "No" at bounding box center [306, 113] width 4 height 4
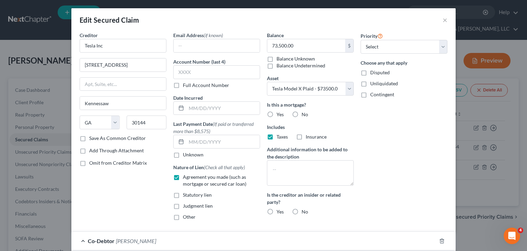
radio input "true"
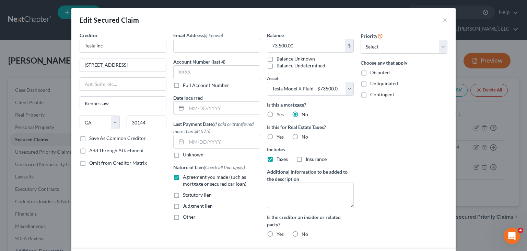
click at [302, 137] on label "No" at bounding box center [305, 136] width 7 height 7
click at [304, 137] on input "No" at bounding box center [306, 135] width 4 height 4
radio input "true"
click at [302, 233] on label "No" at bounding box center [305, 233] width 7 height 7
click at [304, 233] on input "No" at bounding box center [306, 232] width 4 height 4
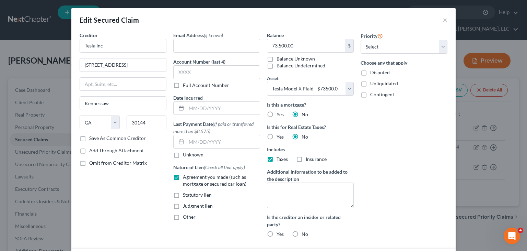
radio input "true"
click at [301, 47] on input "73,500.00" at bounding box center [306, 45] width 78 height 13
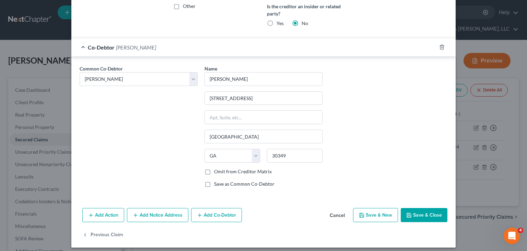
scroll to position [214, 0]
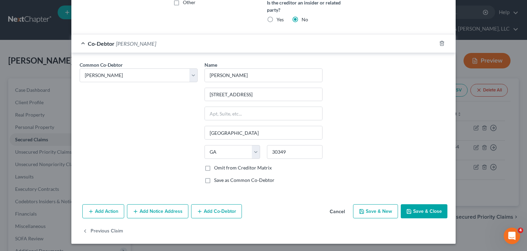
type input "72,341.46"
click at [424, 206] on button "Save & Close" at bounding box center [424, 211] width 47 height 14
select select
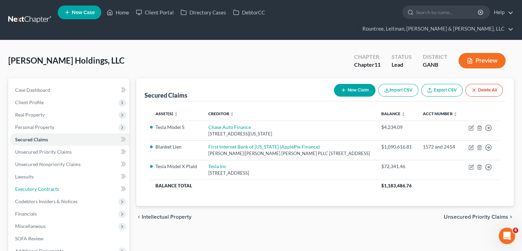
drag, startPoint x: 46, startPoint y: 177, endPoint x: 148, endPoint y: 175, distance: 102.0
click at [46, 186] on span "Executory Contracts" at bounding box center [37, 189] width 44 height 6
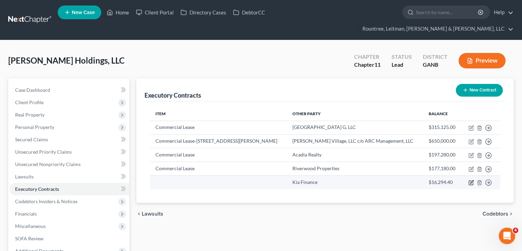
click at [474, 185] on icon "button" at bounding box center [470, 181] width 5 height 5
select select "45"
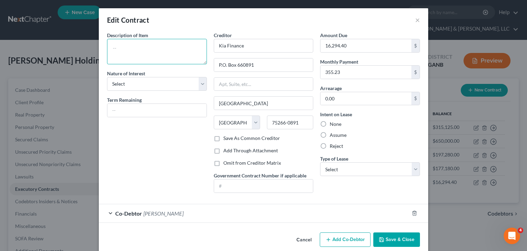
click at [148, 48] on textarea at bounding box center [157, 51] width 100 height 25
type textarea "Vehicle Lease"
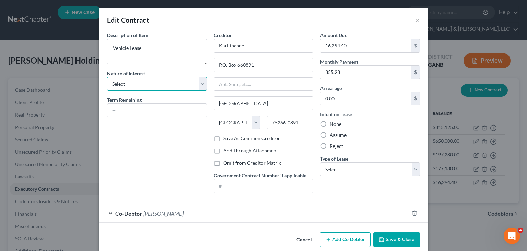
click at [200, 83] on select "Select Purchaser Agent Lessor Lessee" at bounding box center [157, 84] width 100 height 14
select select "3"
click at [107, 77] on select "Select Purchaser Agent Lessor Lessee" at bounding box center [157, 84] width 100 height 14
click at [166, 109] on input "text" at bounding box center [156, 110] width 99 height 13
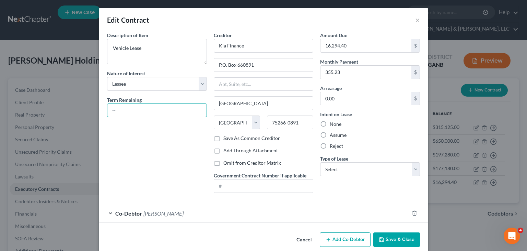
scroll to position [9, 0]
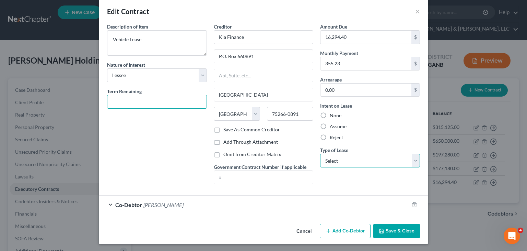
click at [412, 160] on select "Select Real Estate Car Other" at bounding box center [370, 160] width 100 height 14
select select "1"
click at [320, 153] on select "Select Real Estate Car Other" at bounding box center [370, 160] width 100 height 14
click at [223, 128] on label "Save As Common Creditor" at bounding box center [251, 129] width 57 height 7
click at [226, 128] on input "Save As Common Creditor" at bounding box center [228, 128] width 4 height 4
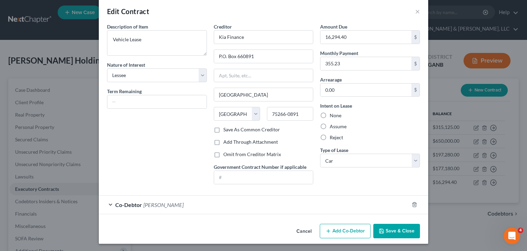
checkbox input "true"
click at [251, 38] on input "Kia Finance" at bounding box center [264, 37] width 100 height 14
type input "Kia Finance America"
type input "1"
type input "PO Box 20825"
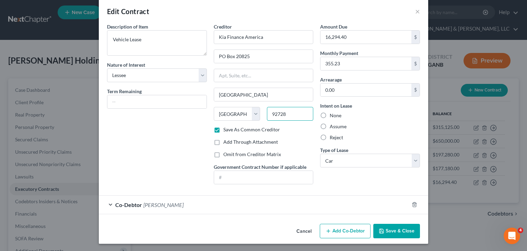
type input "92728"
type input "[GEOGRAPHIC_DATA]"
select select "4"
click at [390, 227] on button "Save & Close" at bounding box center [396, 230] width 47 height 14
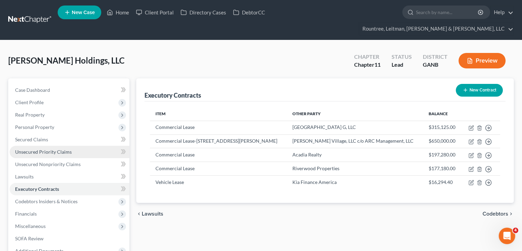
click at [47, 149] on span "Unsecured Priority Claims" at bounding box center [43, 152] width 57 height 6
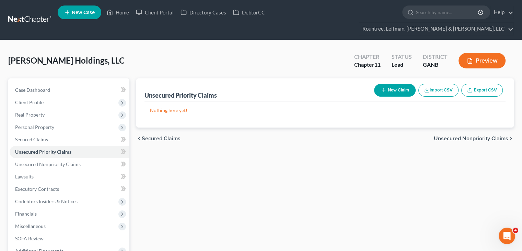
click at [402, 85] on div "New Claim Import CSV Export CSV" at bounding box center [438, 90] width 134 height 18
click at [397, 84] on button "New Claim" at bounding box center [395, 90] width 42 height 13
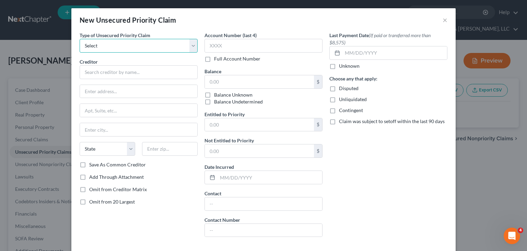
click at [124, 42] on select "Select Taxes & Other Government Units Domestic Support Obligations Extensions o…" at bounding box center [139, 46] width 118 height 14
select select "0"
click at [80, 39] on select "Select Taxes & Other Government Units Domestic Support Obligations Extensions o…" at bounding box center [139, 46] width 118 height 14
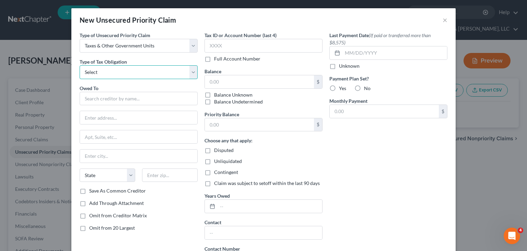
click at [126, 69] on select "Select Federal City State Franchise Tax Board Other" at bounding box center [139, 72] width 118 height 14
select select "0"
click at [80, 65] on select "Select Federal City State Franchise Tax Board Other" at bounding box center [139, 72] width 118 height 14
click at [122, 97] on input "text" at bounding box center [139, 99] width 118 height 14
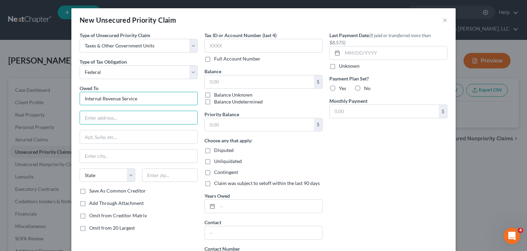
click at [151, 98] on input "Internal Revenue Service" at bounding box center [139, 99] width 118 height 14
drag, startPoint x: 151, startPoint y: 98, endPoint x: -33, endPoint y: 89, distance: 184.2
click at [0, 89] on html "Home New Case Client Portal Directory Cases DebtorCC Rountree, [PERSON_NAME], […" at bounding box center [263, 164] width 527 height 328
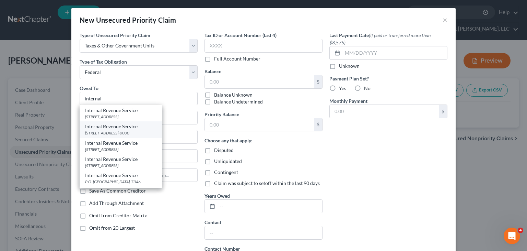
click at [119, 130] on div "[STREET_ADDRESS]-0000" at bounding box center [120, 133] width 71 height 6
type input "Internal Revenue Service"
type input "[GEOGRAPHIC_DATA]"
type input "Stop 334-D"
type input "[GEOGRAPHIC_DATA]"
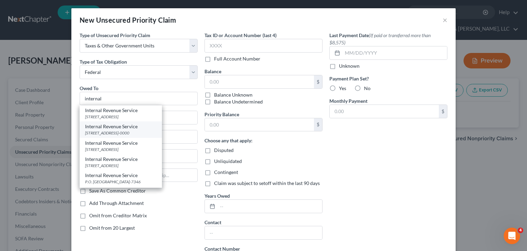
select select "10"
type input "30308-0000"
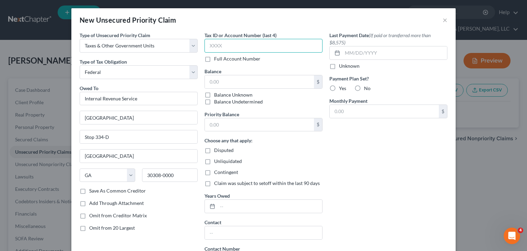
click at [234, 44] on input "text" at bounding box center [264, 46] width 118 height 14
click at [239, 82] on input "text" at bounding box center [259, 81] width 109 height 13
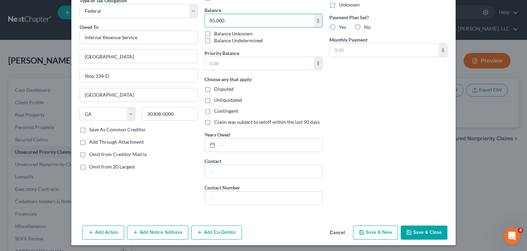
scroll to position [63, 0]
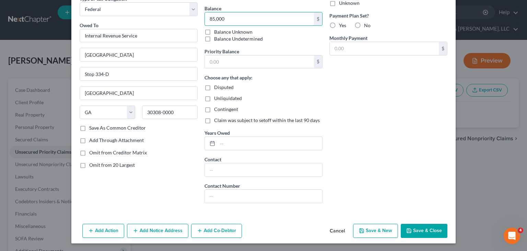
type input "85,000"
click at [424, 228] on button "Save & Close" at bounding box center [424, 230] width 47 height 14
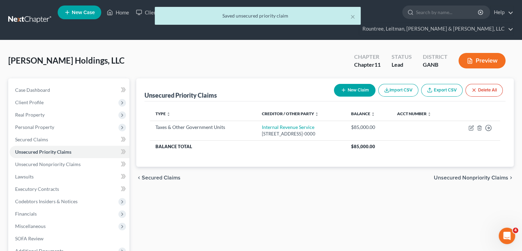
click at [356, 84] on button "New Claim" at bounding box center [355, 90] width 42 height 13
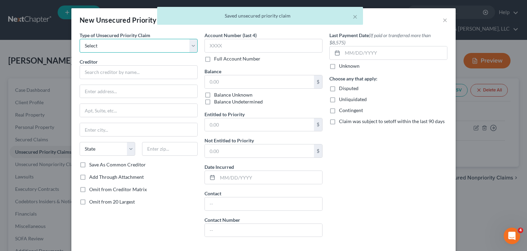
click at [122, 42] on select "Select Taxes & Other Government Units Domestic Support Obligations Extensions o…" at bounding box center [139, 46] width 118 height 14
select select "0"
click at [80, 39] on select "Select Taxes & Other Government Units Domestic Support Obligations Extensions o…" at bounding box center [139, 46] width 118 height 14
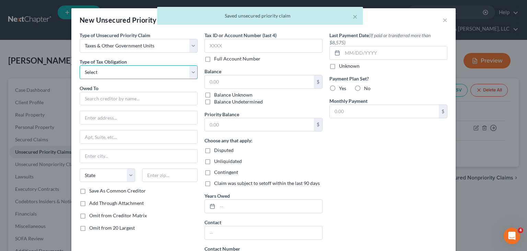
click at [127, 70] on select "Select Federal City State Franchise Tax Board Other" at bounding box center [139, 72] width 118 height 14
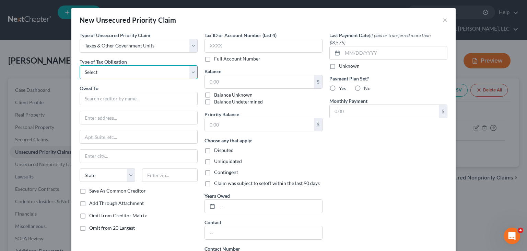
select select "2"
click at [80, 65] on select "Select Federal City State Franchise Tax Board Other" at bounding box center [139, 72] width 118 height 14
click at [133, 99] on input "text" at bounding box center [139, 99] width 118 height 14
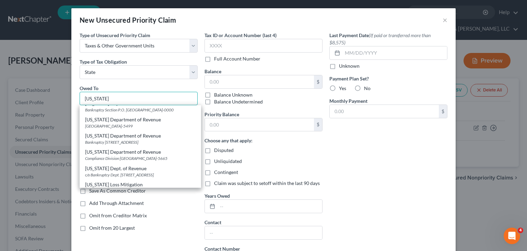
scroll to position [206, 0]
click at [116, 143] on div "Bankruptcy [STREET_ADDRESS]" at bounding box center [140, 141] width 111 height 6
type input "[US_STATE] Department of Revenue"
type input "Bankruptcy"
type input "[STREET_ADDRESS]"
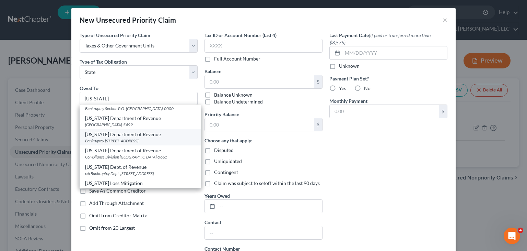
type input "[GEOGRAPHIC_DATA]"
select select "10"
type input "30345"
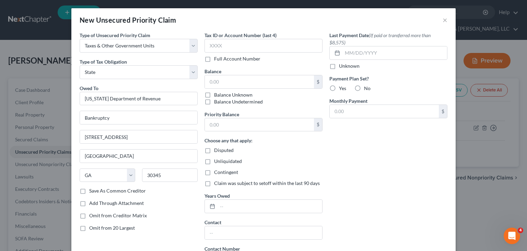
scroll to position [0, 0]
click at [243, 46] on input "text" at bounding box center [264, 46] width 118 height 14
click at [279, 40] on input "1800" at bounding box center [264, 46] width 118 height 14
type input "1800"
drag, startPoint x: 263, startPoint y: 47, endPoint x: 45, endPoint y: 30, distance: 218.6
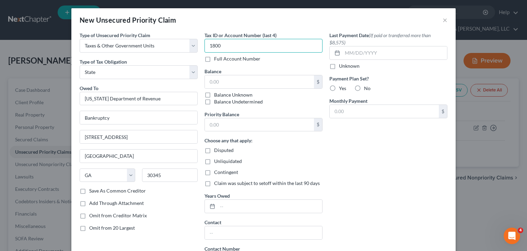
click at [52, 33] on div "New Unsecured Priority Claim × Type of Unsecured Priority Claim * Select Taxes …" at bounding box center [263, 125] width 527 height 251
click at [218, 82] on input "text" at bounding box center [259, 81] width 109 height 13
type input "18,000"
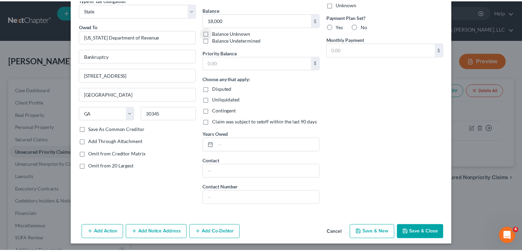
scroll to position [63, 0]
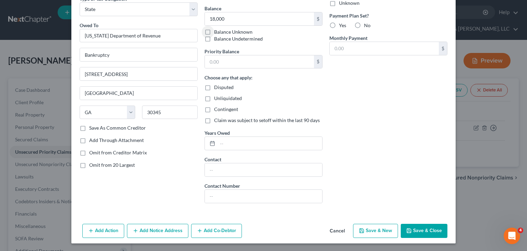
click at [418, 231] on button "Save & Close" at bounding box center [424, 230] width 47 height 14
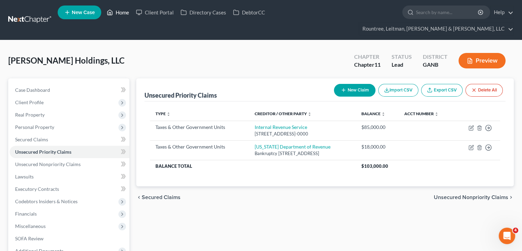
click at [123, 12] on link "Home" at bounding box center [117, 12] width 29 height 12
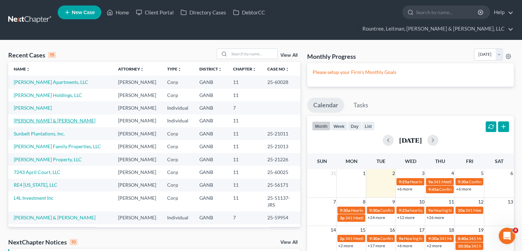
click at [33, 117] on link "[PERSON_NAME] & [PERSON_NAME]" at bounding box center [55, 120] width 82 height 6
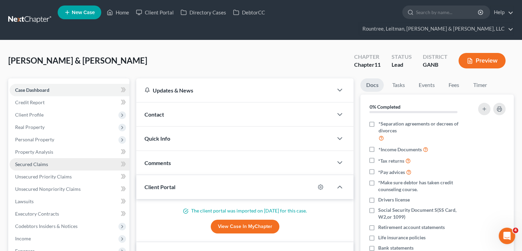
click at [35, 161] on span "Secured Claims" at bounding box center [31, 164] width 33 height 6
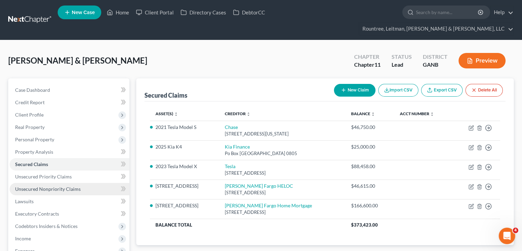
click at [48, 186] on span "Unsecured Nonpriority Claims" at bounding box center [48, 189] width 66 height 6
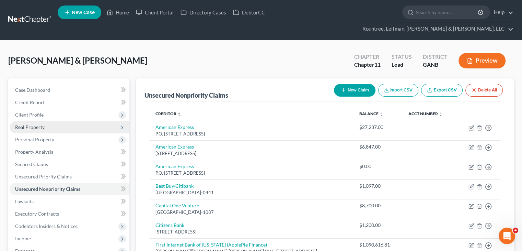
click at [43, 124] on span "Real Property" at bounding box center [30, 127] width 30 height 6
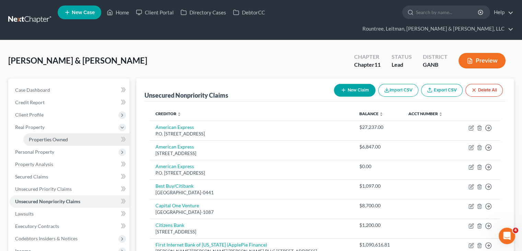
click at [60, 136] on span "Properties Owned" at bounding box center [48, 139] width 39 height 6
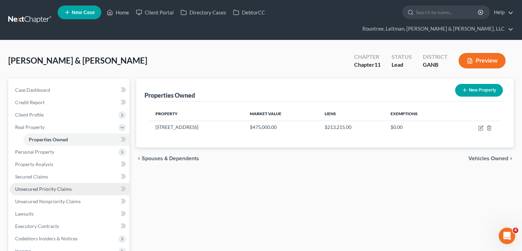
click at [37, 186] on span "Unsecured Priority Claims" at bounding box center [43, 189] width 57 height 6
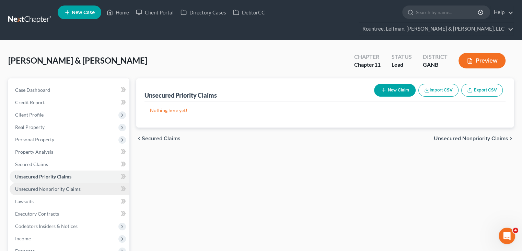
click at [54, 186] on span "Unsecured Nonpriority Claims" at bounding box center [48, 189] width 66 height 6
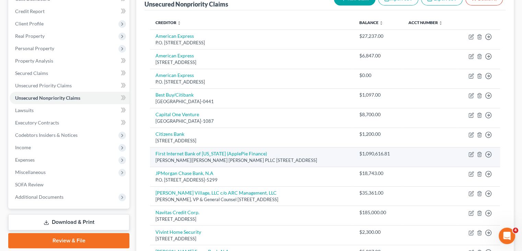
scroll to position [103, 0]
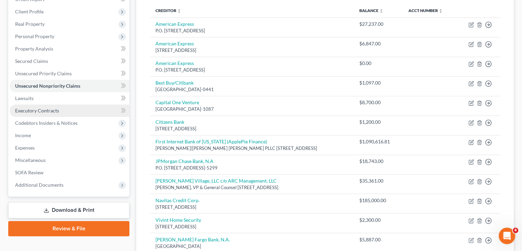
click at [54, 107] on span "Executory Contracts" at bounding box center [37, 110] width 44 height 6
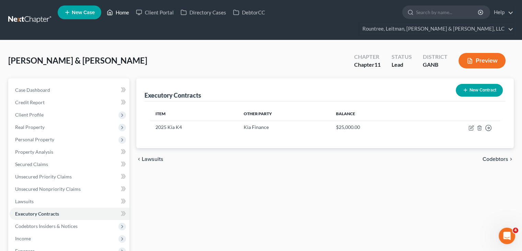
click at [121, 14] on link "Home" at bounding box center [117, 12] width 29 height 12
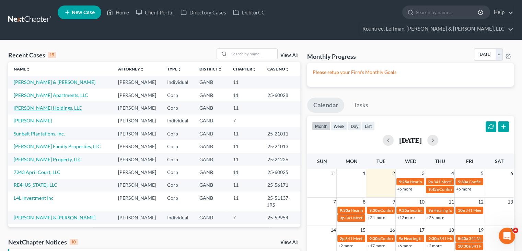
click at [32, 105] on link "[PERSON_NAME] Holdings, LLC" at bounding box center [48, 108] width 68 height 6
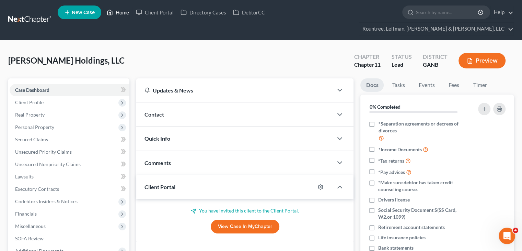
click at [121, 12] on link "Home" at bounding box center [117, 12] width 29 height 12
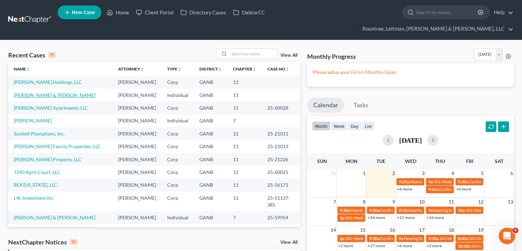
click at [38, 92] on link "[PERSON_NAME] & [PERSON_NAME]" at bounding box center [55, 95] width 82 height 6
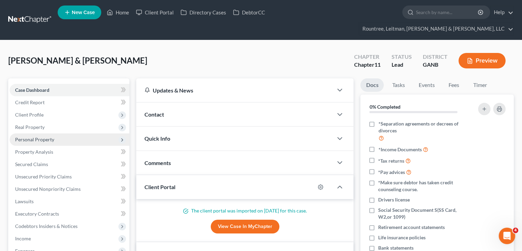
click at [38, 136] on span "Personal Property" at bounding box center [34, 139] width 39 height 6
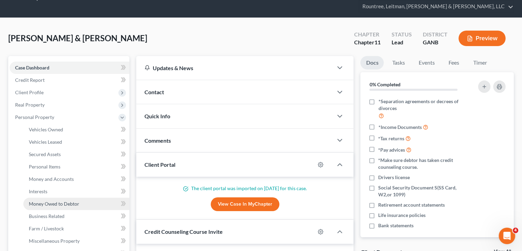
scroll to position [34, 0]
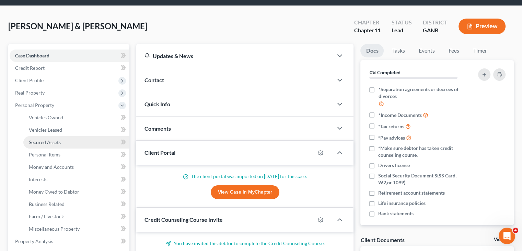
click at [47, 139] on span "Secured Assets" at bounding box center [45, 142] width 32 height 6
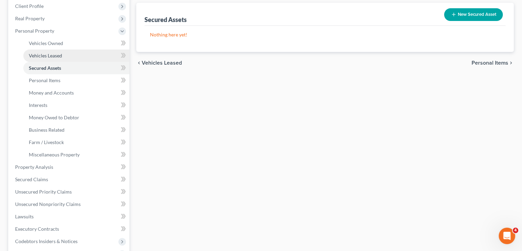
scroll to position [137, 0]
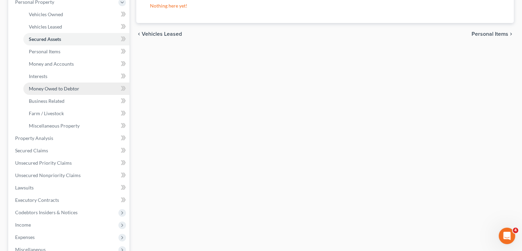
click at [46, 85] on span "Money Owed to Debtor" at bounding box center [54, 88] width 50 height 6
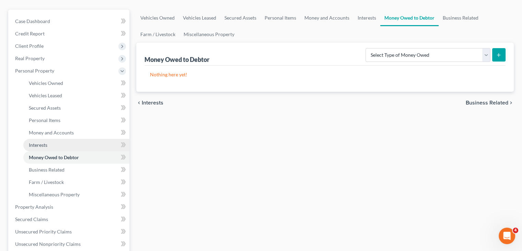
click at [45, 142] on span "Interests" at bounding box center [38, 145] width 19 height 6
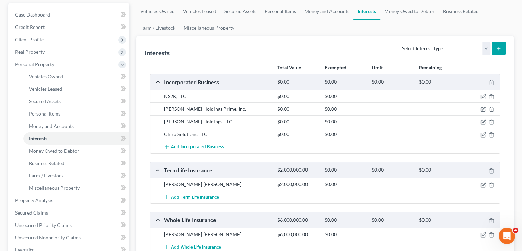
scroll to position [103, 0]
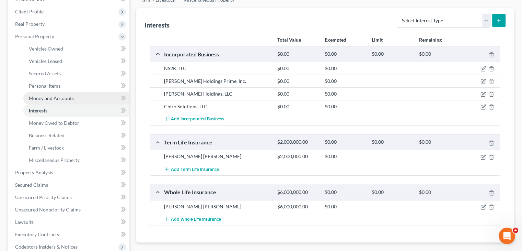
drag, startPoint x: 47, startPoint y: 82, endPoint x: 47, endPoint y: 85, distance: 3.5
click at [47, 92] on link "Money and Accounts" at bounding box center [76, 98] width 106 height 12
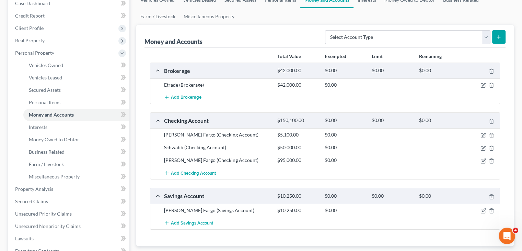
scroll to position [103, 0]
